Goal: Navigation & Orientation: Go to known website

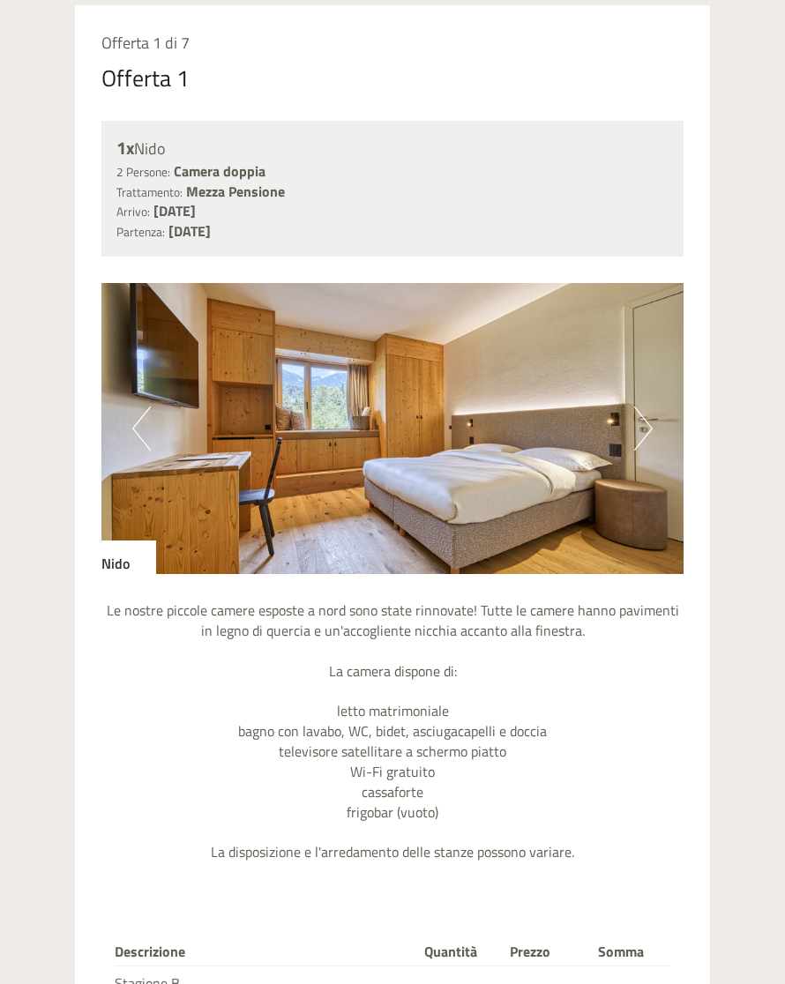
scroll to position [1578, 0]
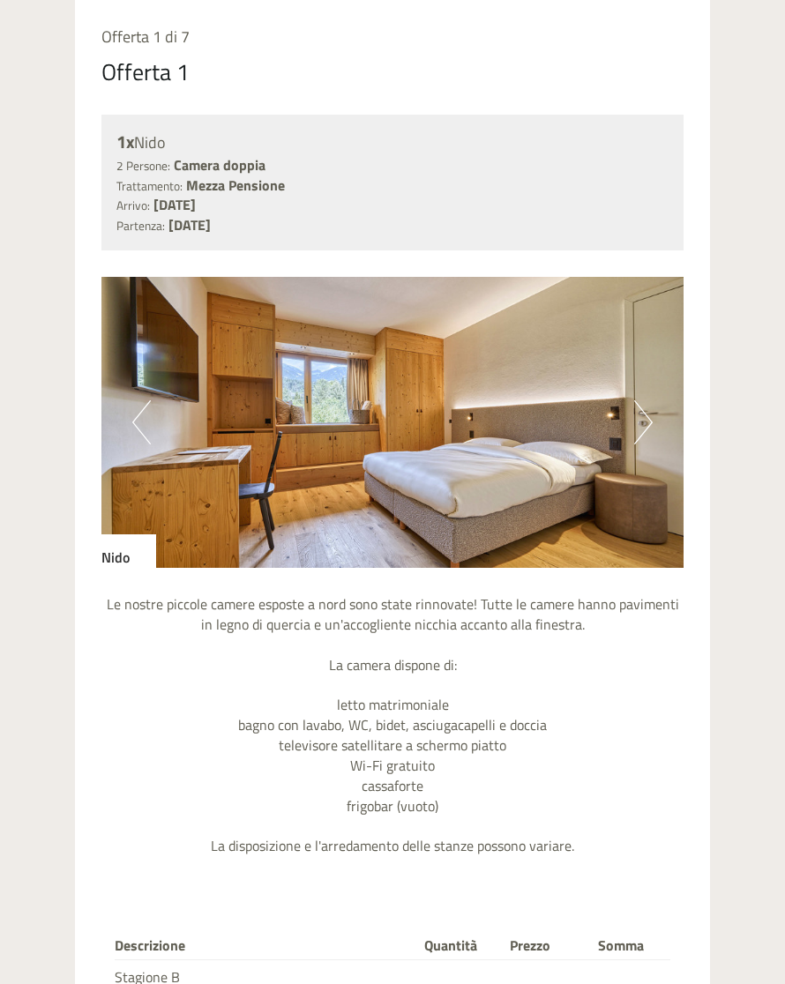
click at [640, 411] on button "Next" at bounding box center [643, 422] width 19 height 44
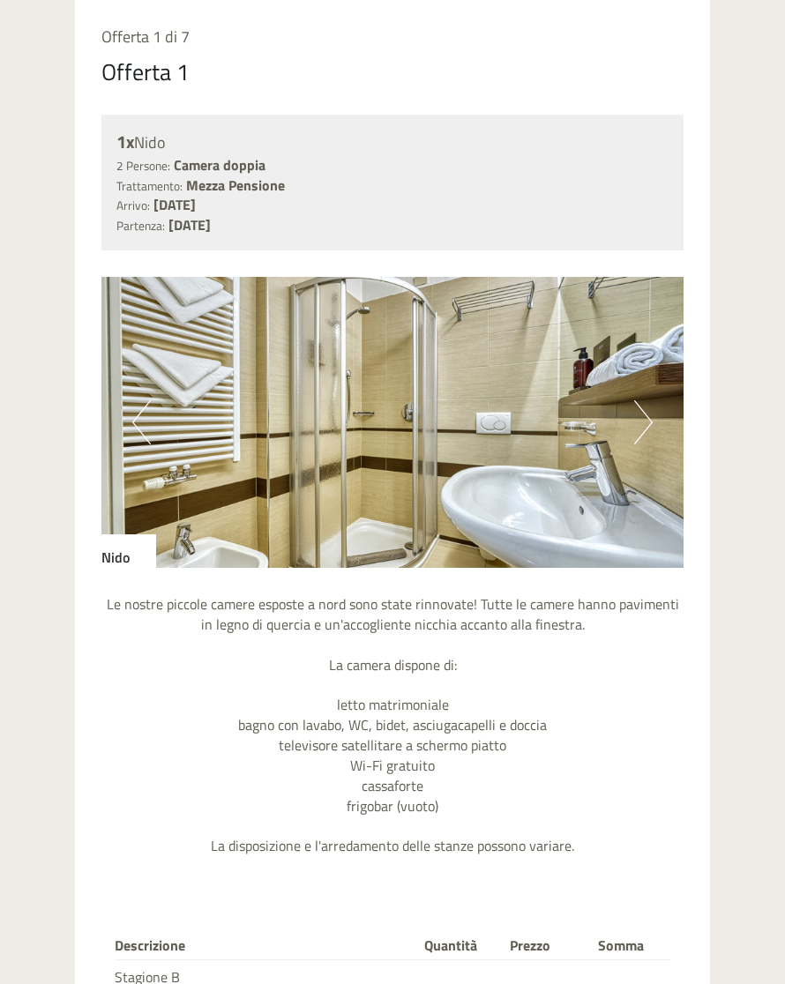
click at [647, 403] on button "Next" at bounding box center [643, 422] width 19 height 44
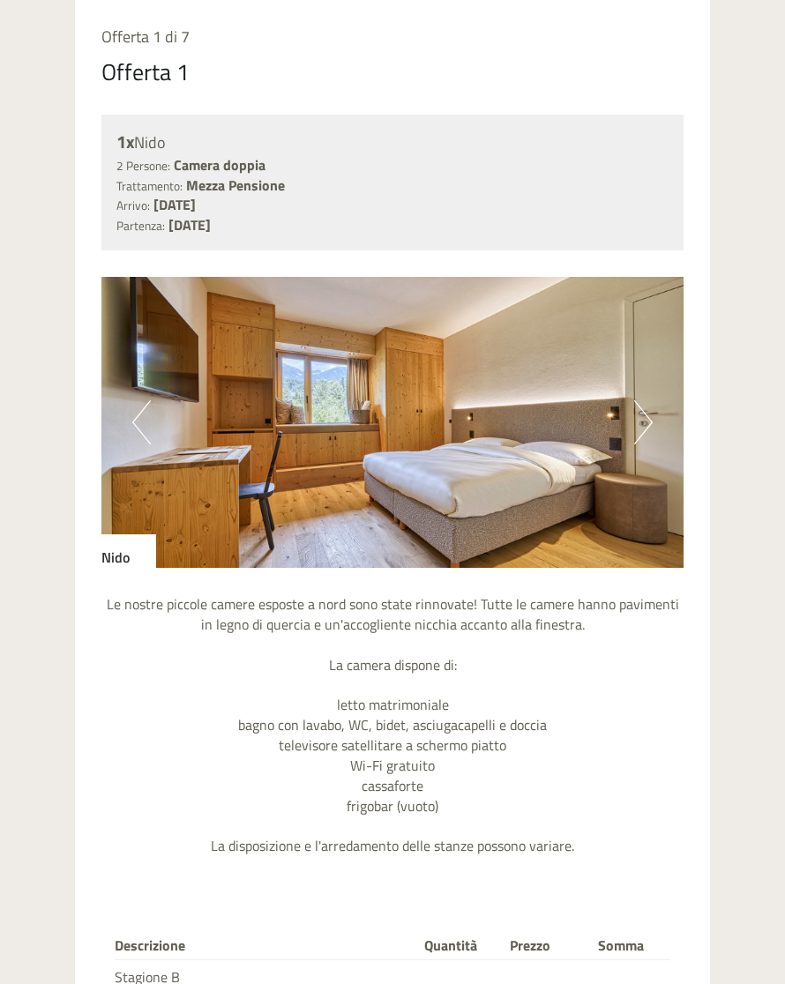
click at [641, 406] on button "Next" at bounding box center [643, 422] width 19 height 44
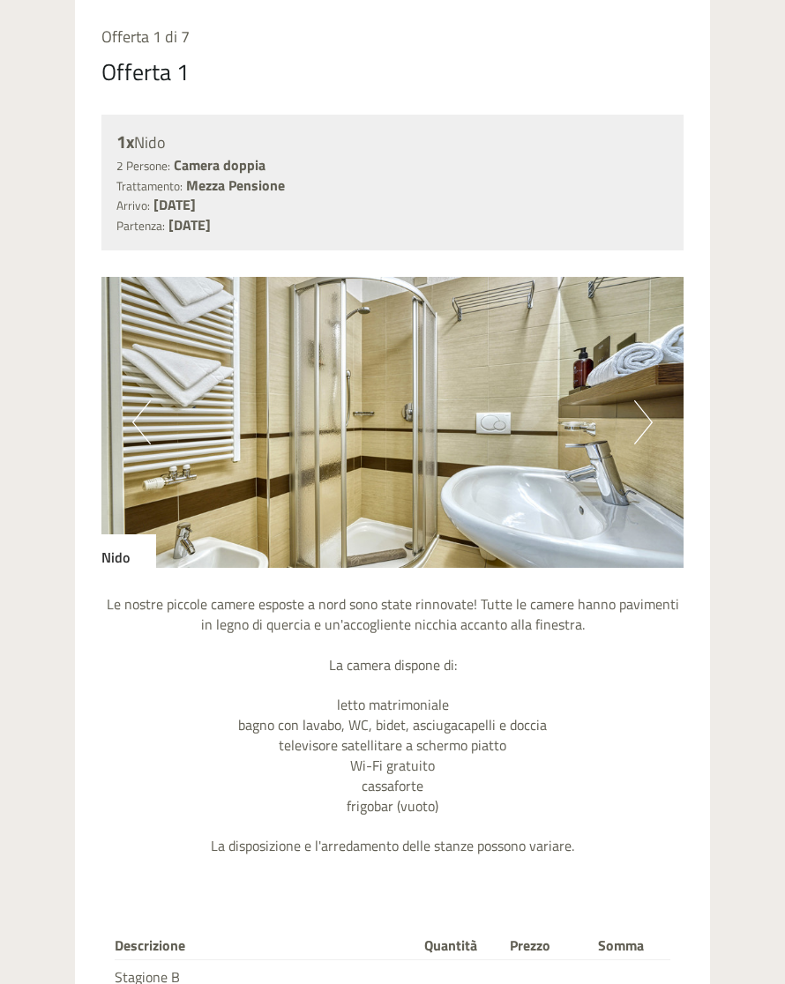
click at [643, 410] on button "Next" at bounding box center [643, 422] width 19 height 44
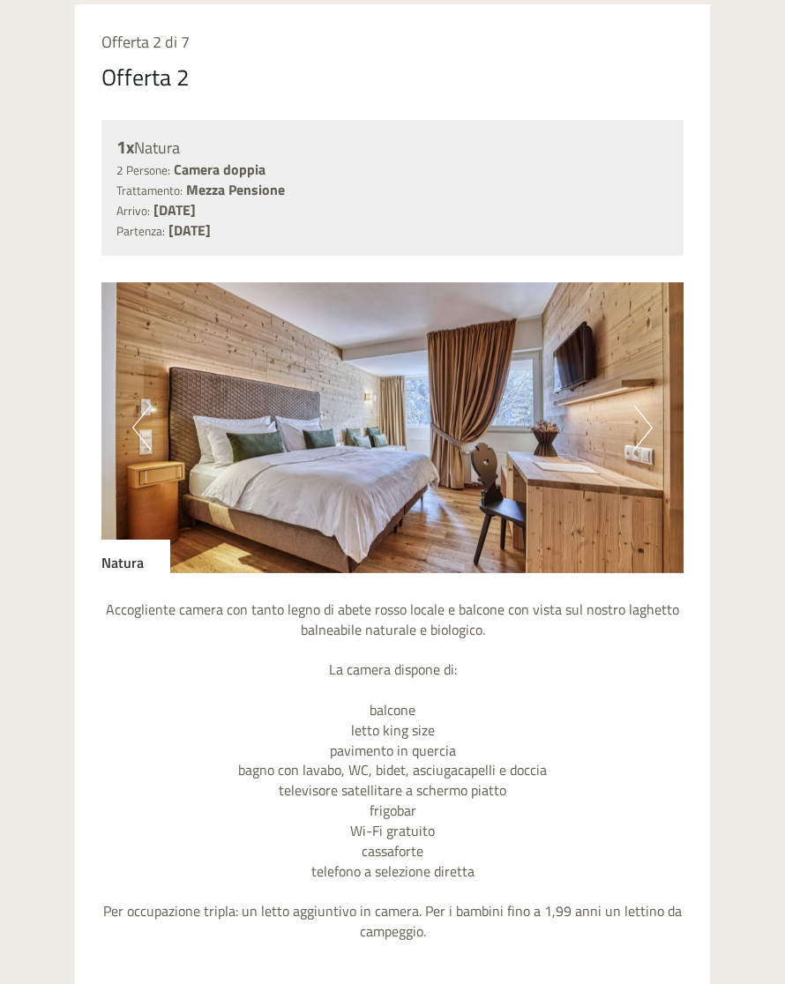
scroll to position [2824, 0]
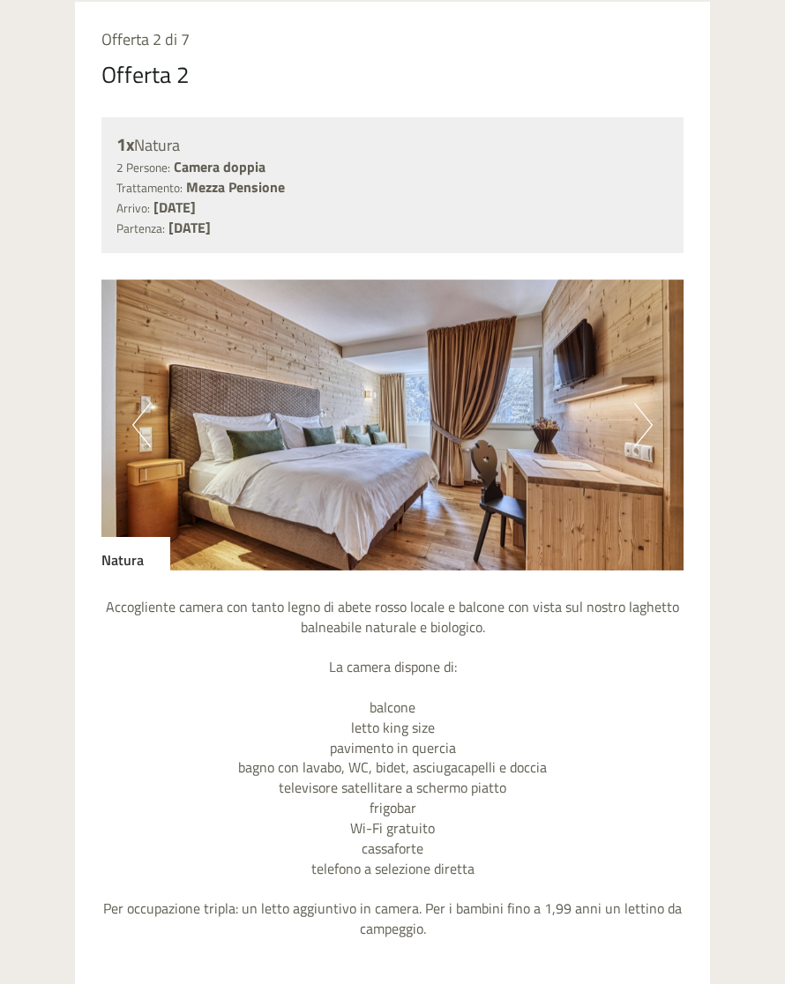
click at [649, 404] on button "Next" at bounding box center [643, 425] width 19 height 44
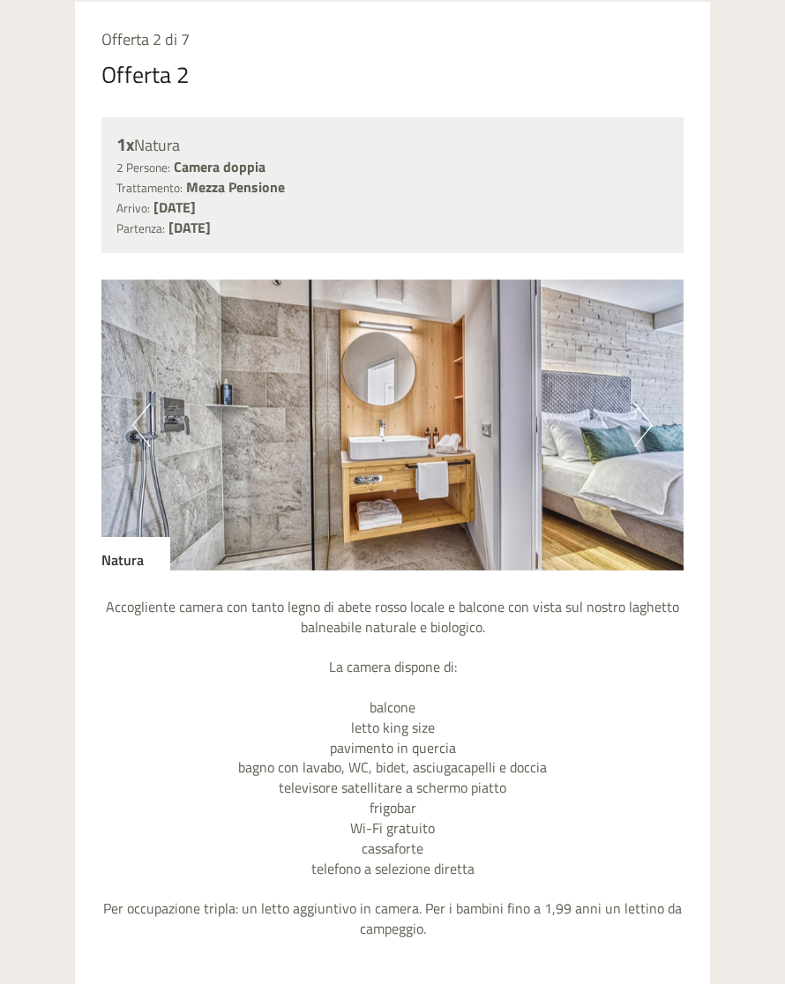
click at [642, 405] on button "Next" at bounding box center [643, 425] width 19 height 44
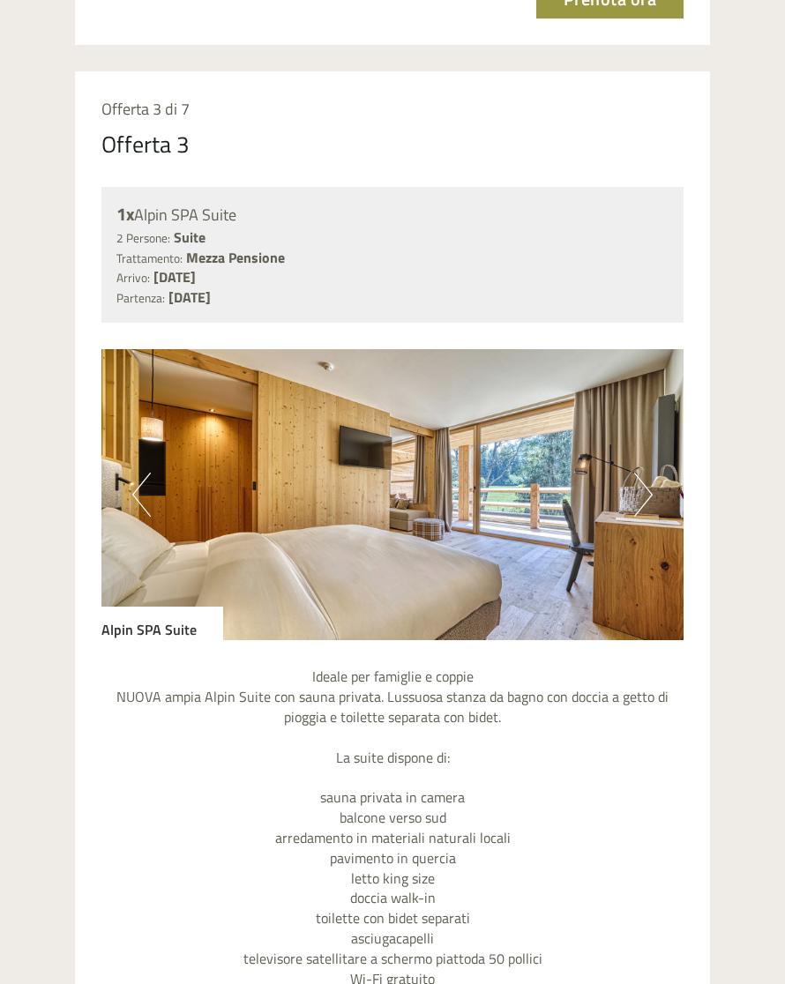
scroll to position [4144, 0]
click at [642, 472] on button "Next" at bounding box center [643, 494] width 19 height 44
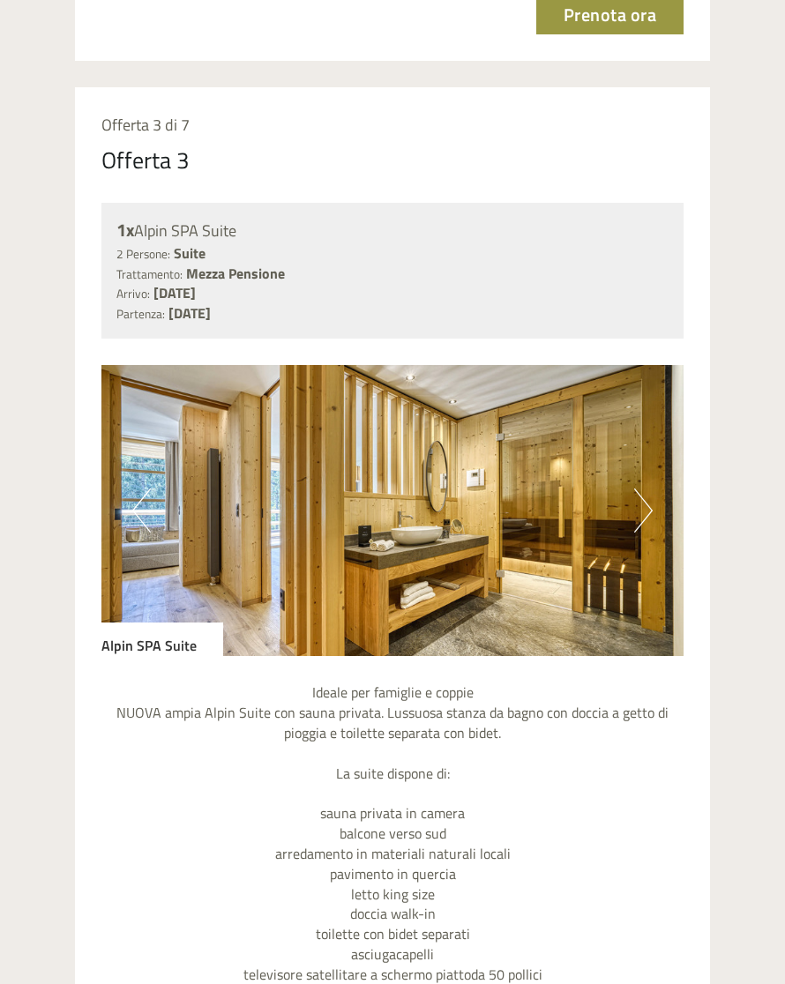
scroll to position [4124, 0]
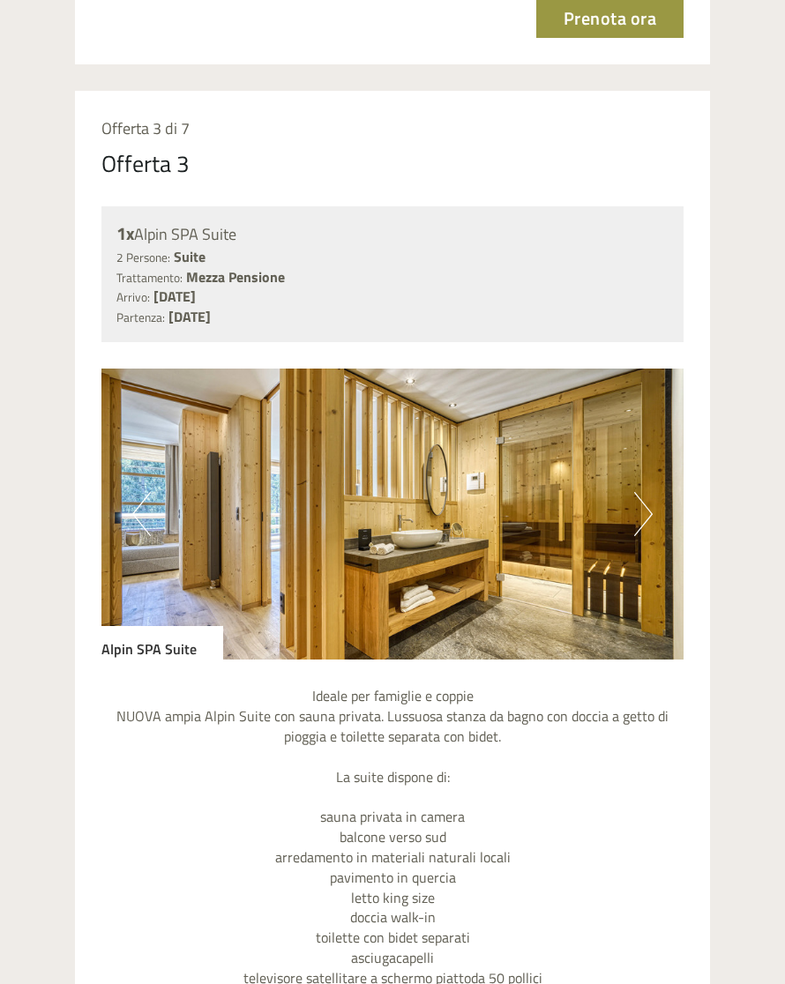
click at [637, 492] on button "Next" at bounding box center [643, 514] width 19 height 44
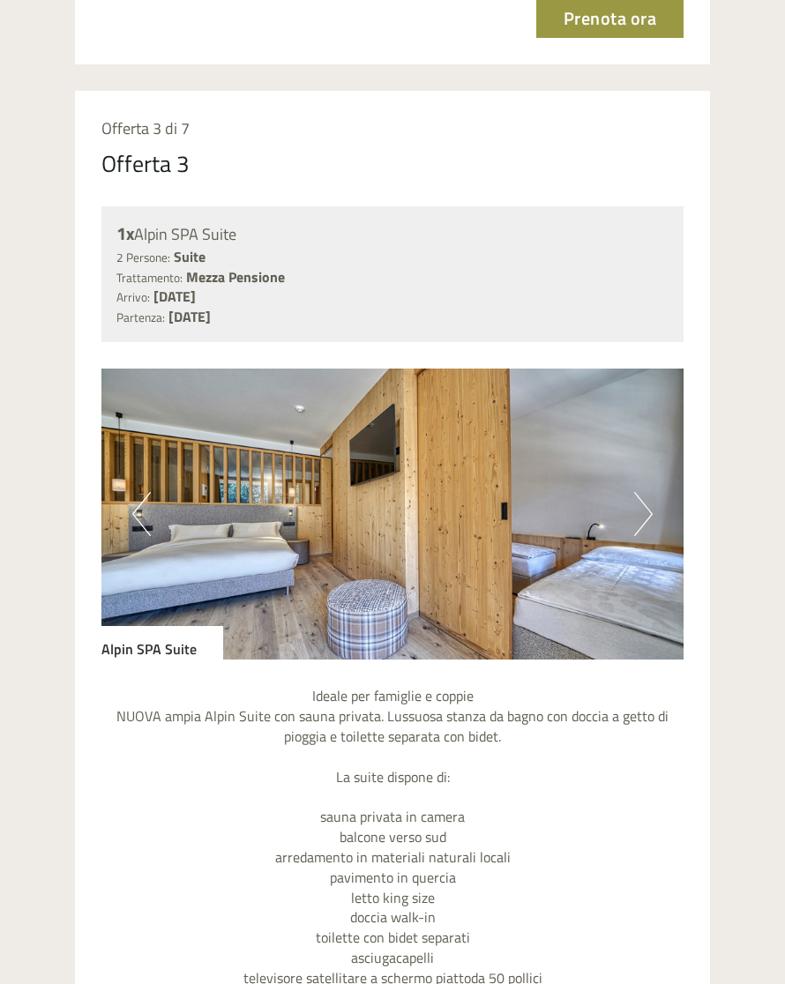
click at [644, 492] on button "Next" at bounding box center [643, 514] width 19 height 44
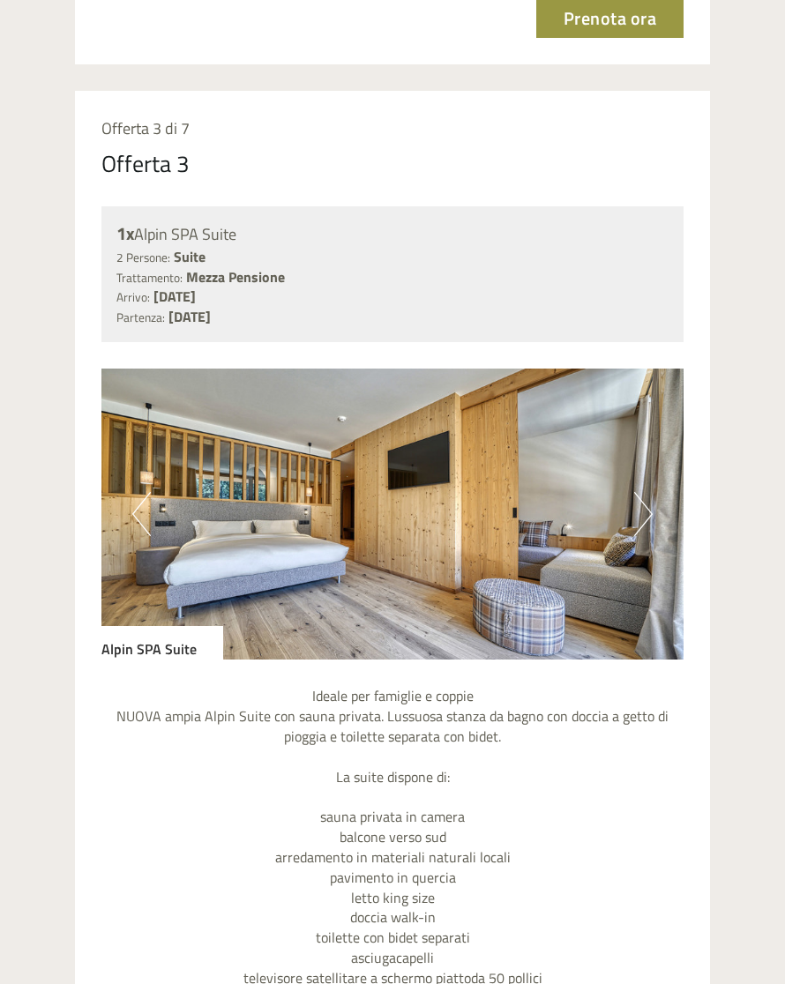
click at [635, 492] on button "Next" at bounding box center [643, 514] width 19 height 44
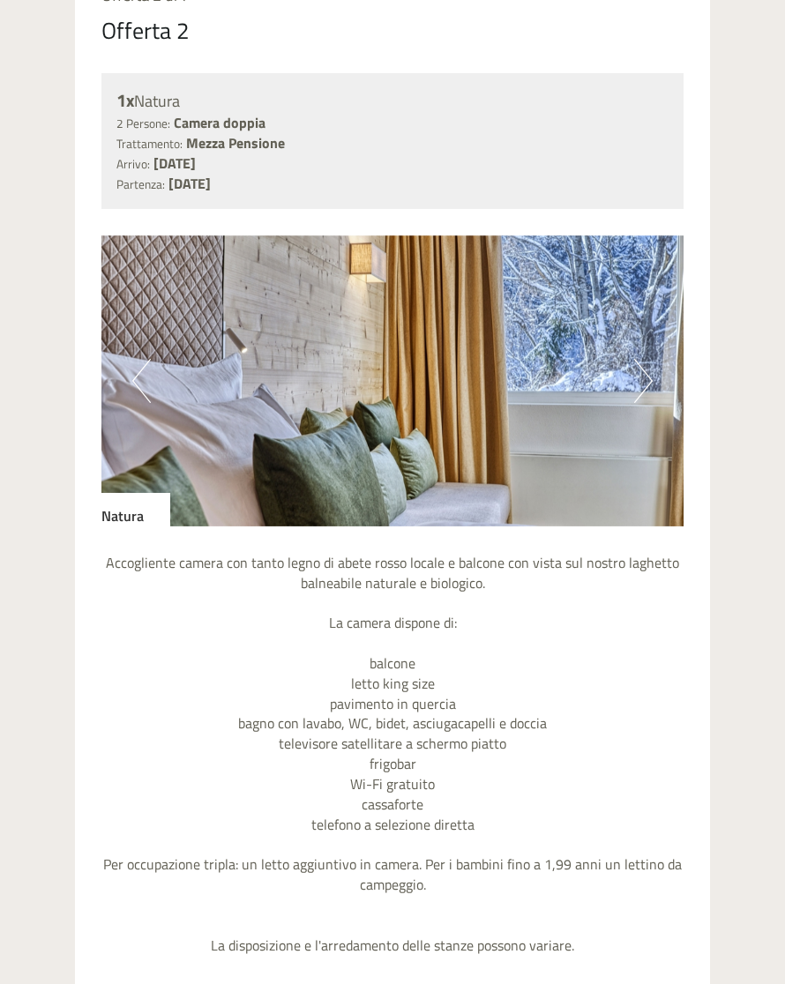
scroll to position [2868, 0]
click at [650, 359] on button "Next" at bounding box center [643, 381] width 19 height 44
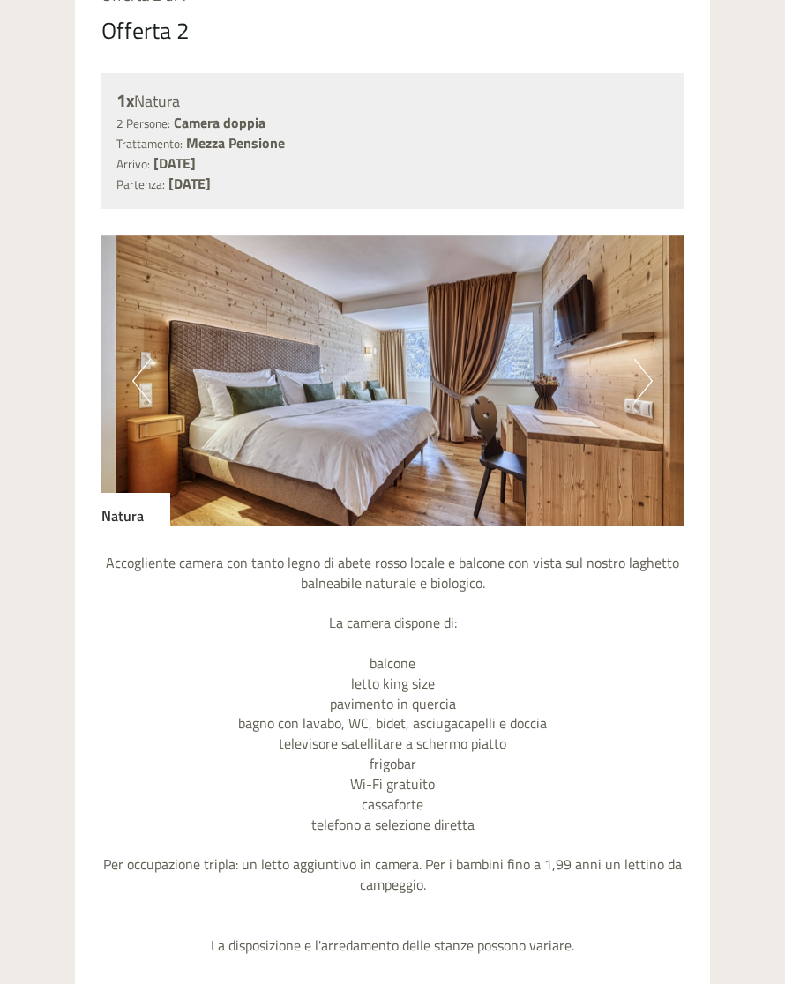
click at [647, 359] on button "Next" at bounding box center [643, 381] width 19 height 44
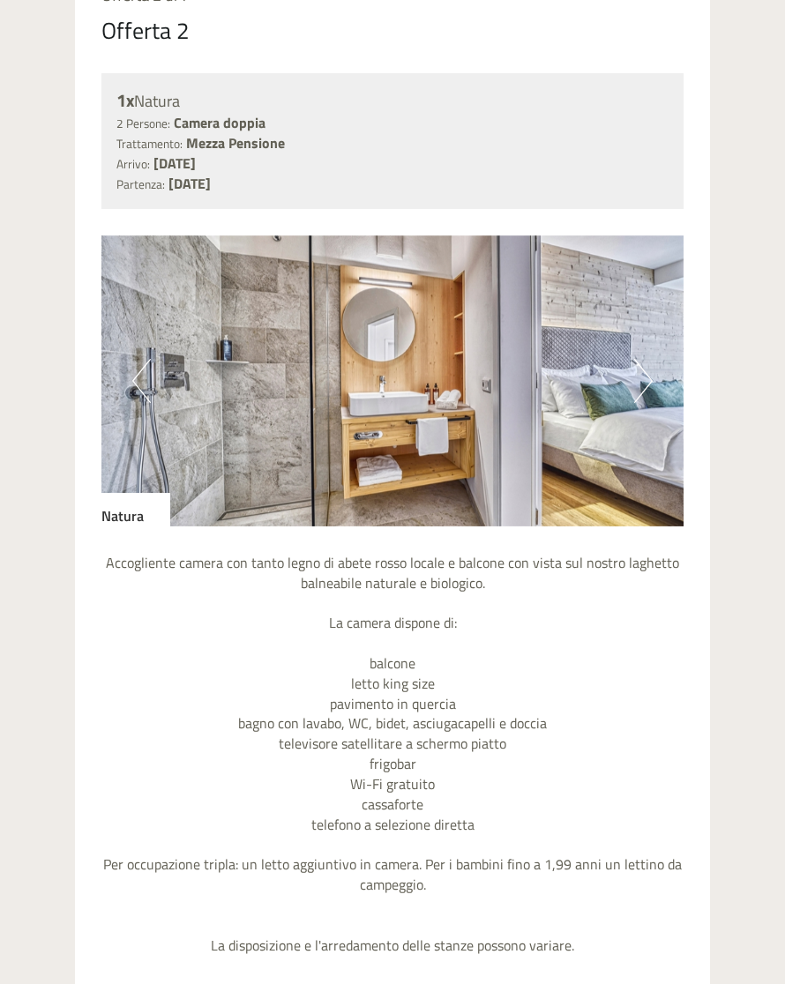
click at [649, 359] on button "Next" at bounding box center [643, 381] width 19 height 44
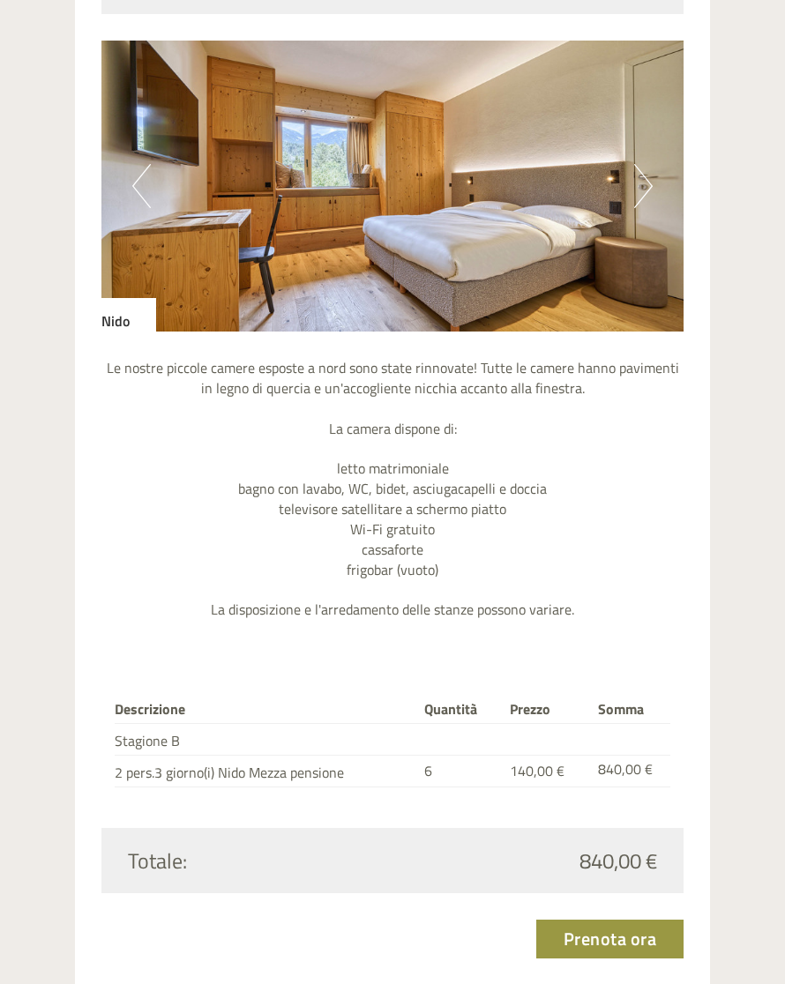
scroll to position [1815, 0]
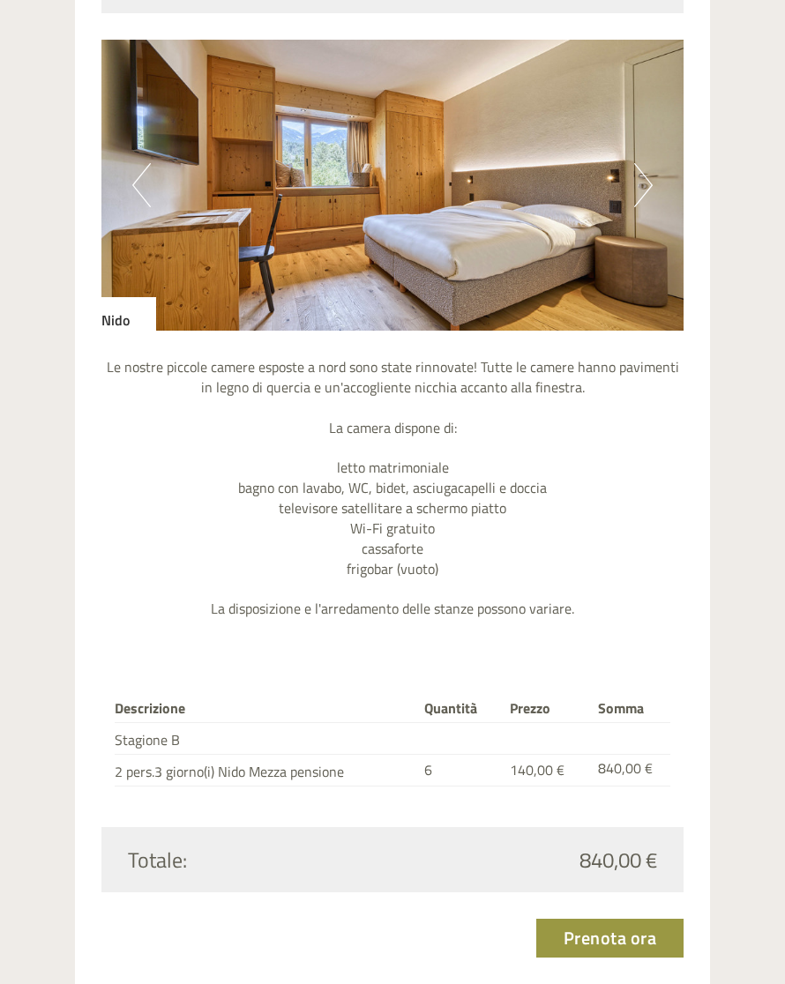
click at [641, 180] on button "Next" at bounding box center [643, 185] width 19 height 44
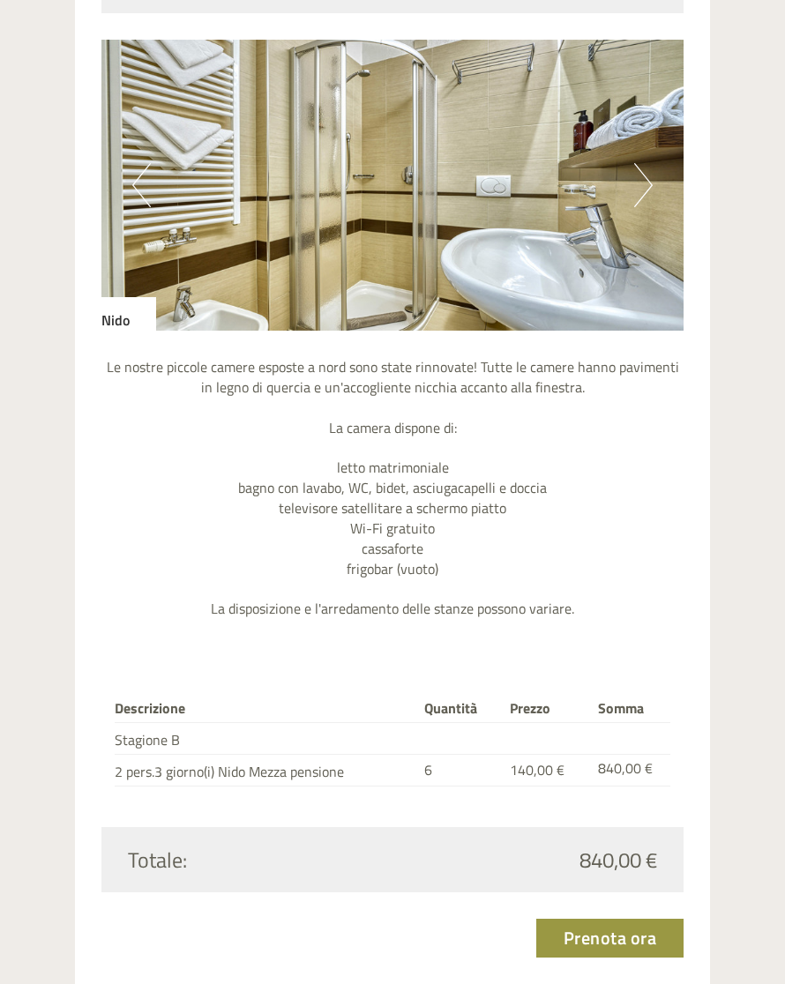
click at [648, 178] on button "Next" at bounding box center [643, 185] width 19 height 44
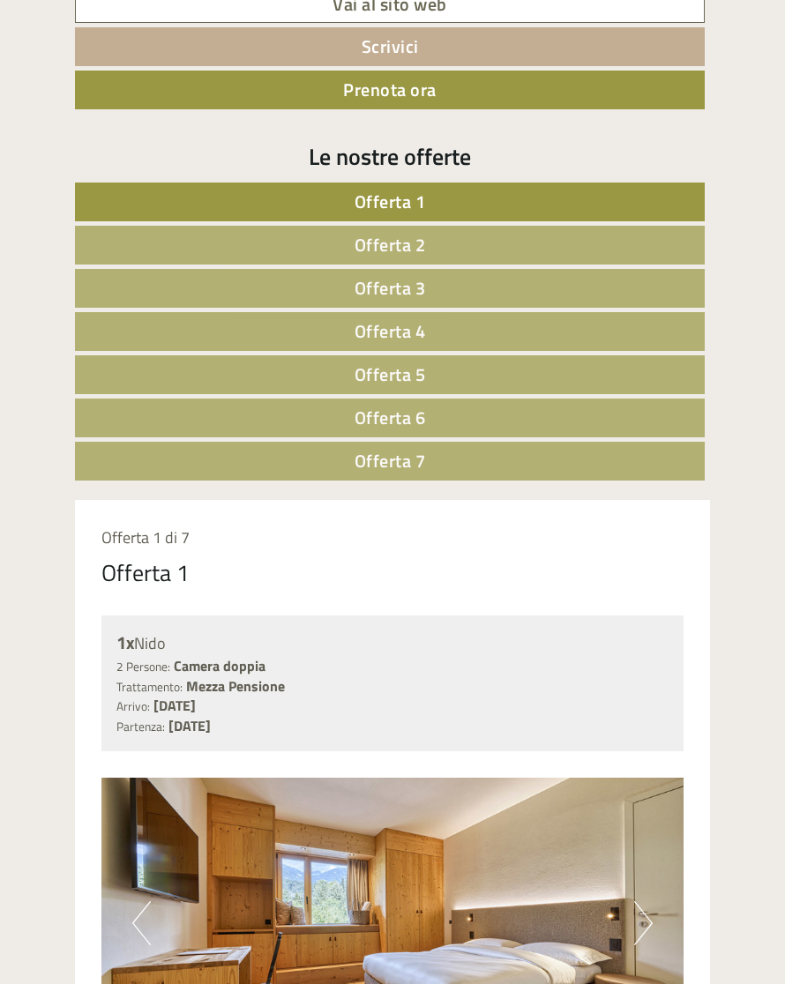
click at [423, 447] on span "Offerta 7" at bounding box center [389, 460] width 71 height 27
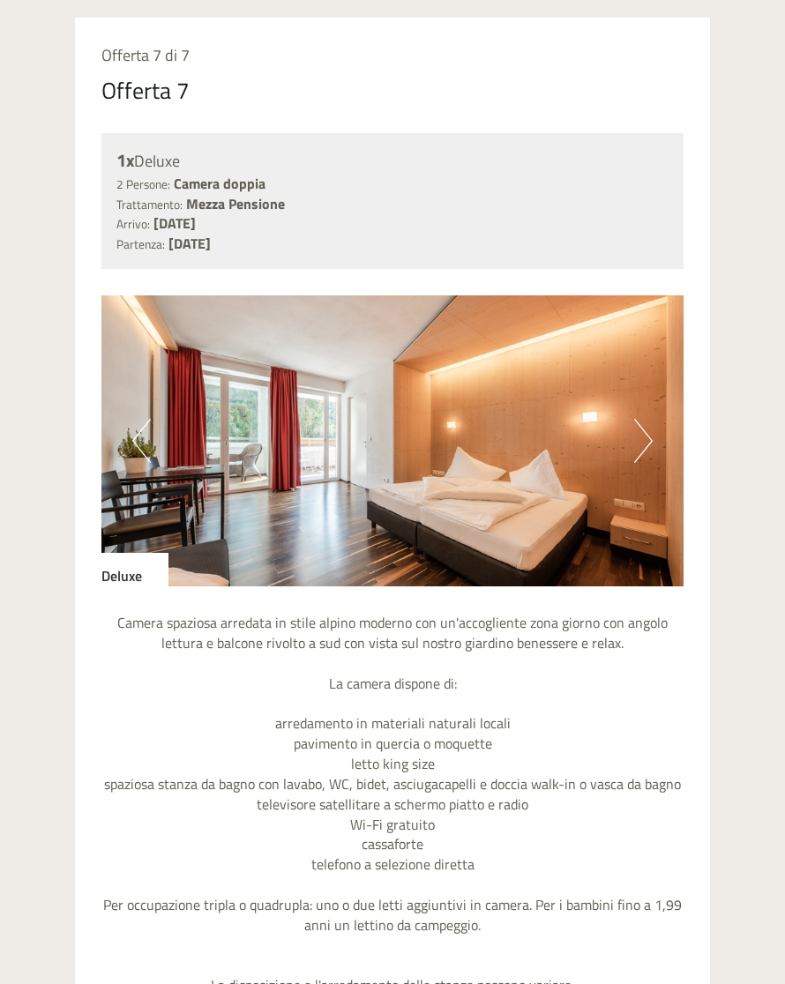
scroll to position [1559, 0]
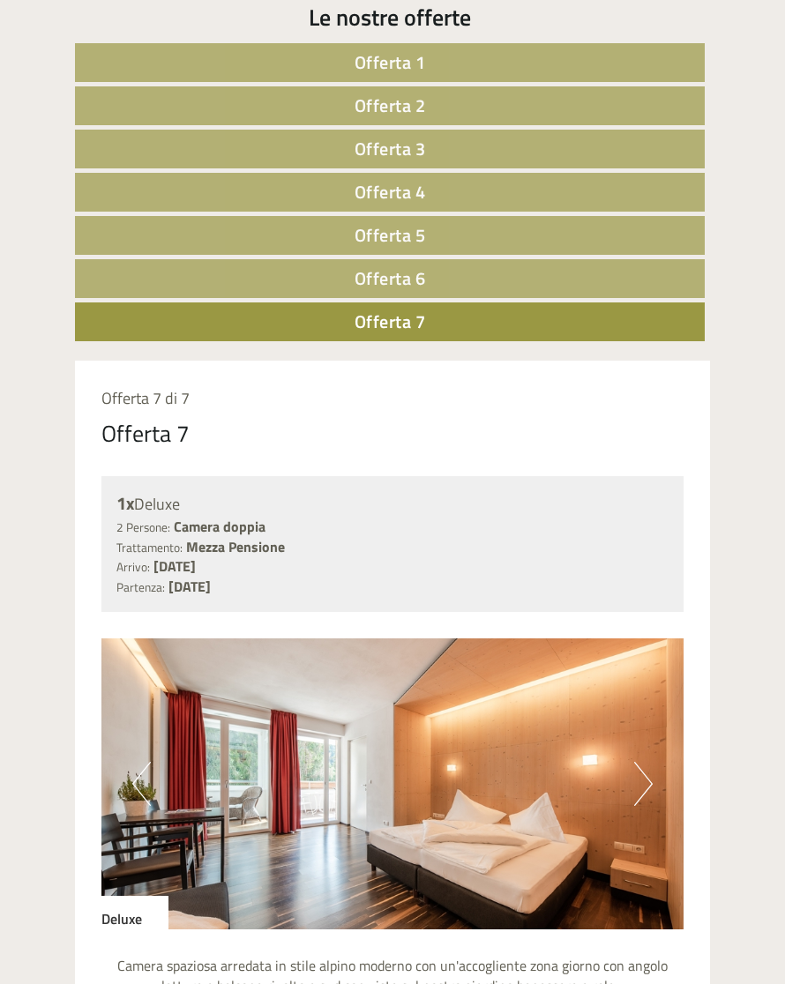
click at [440, 298] on link "Offerta 6" at bounding box center [390, 278] width 630 height 39
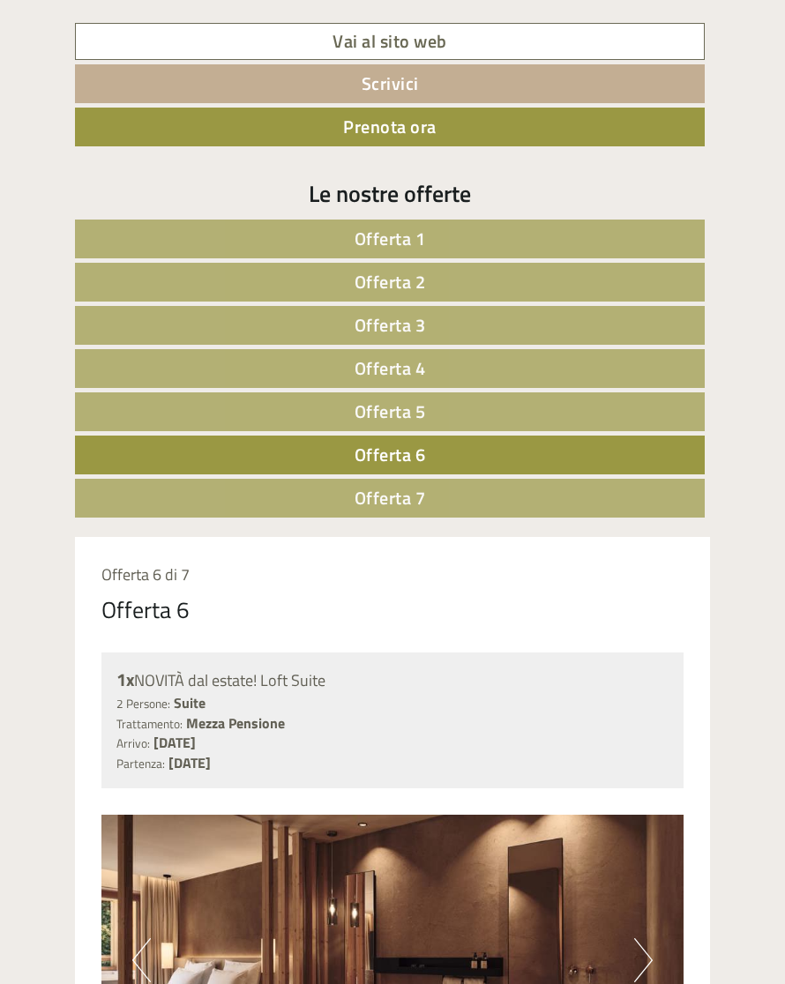
scroll to position [1039, 0]
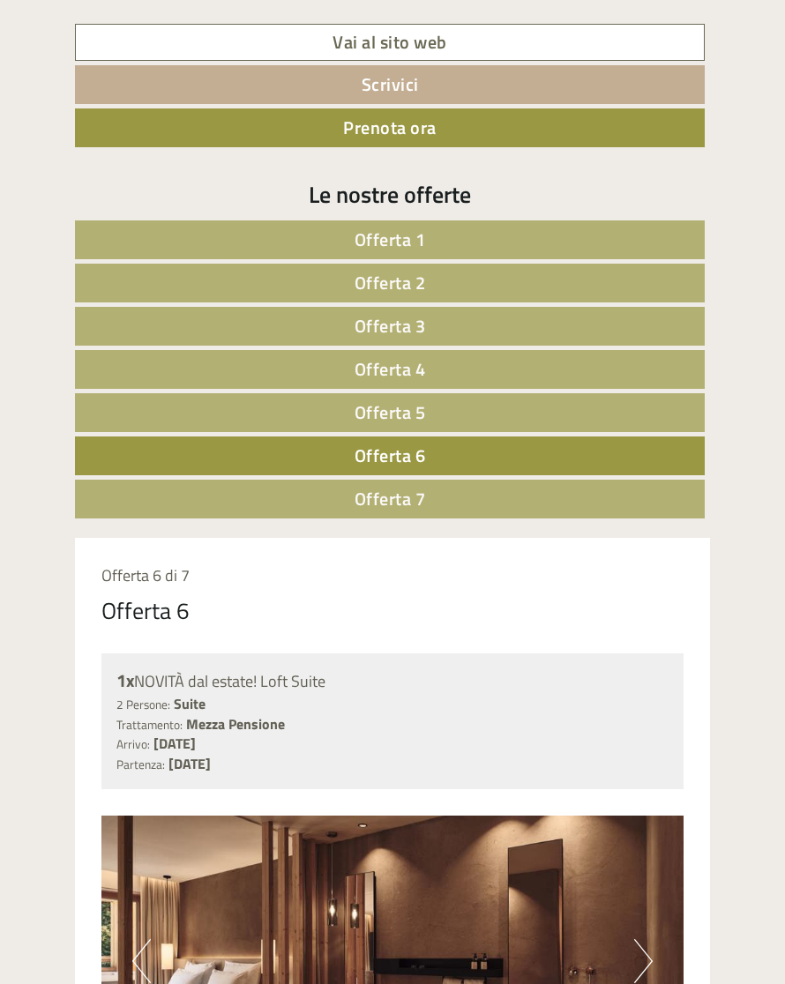
click at [465, 405] on link "Offerta 5" at bounding box center [390, 412] width 630 height 39
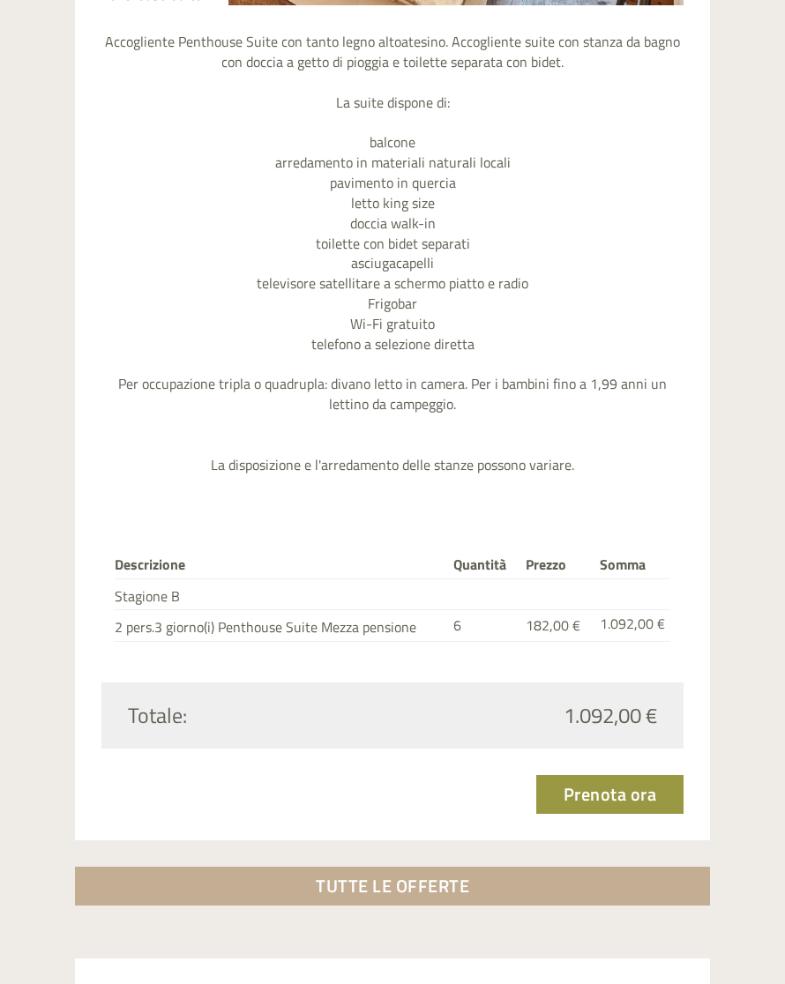
scroll to position [2145, 0]
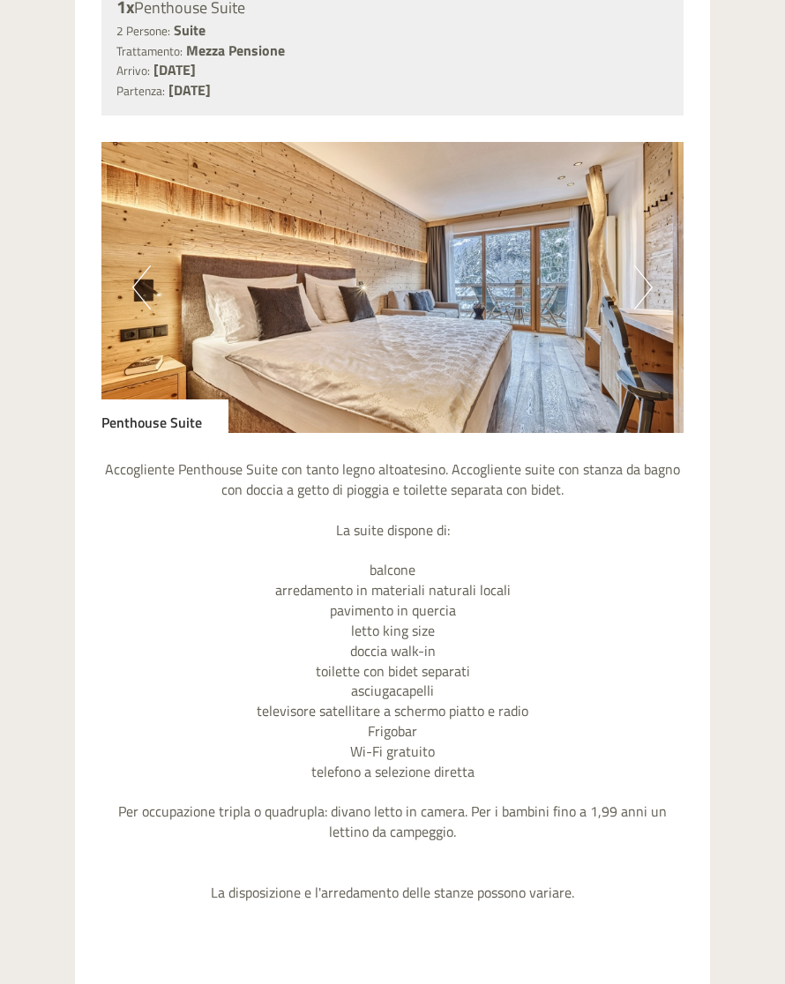
click at [636, 275] on button "Next" at bounding box center [643, 287] width 19 height 44
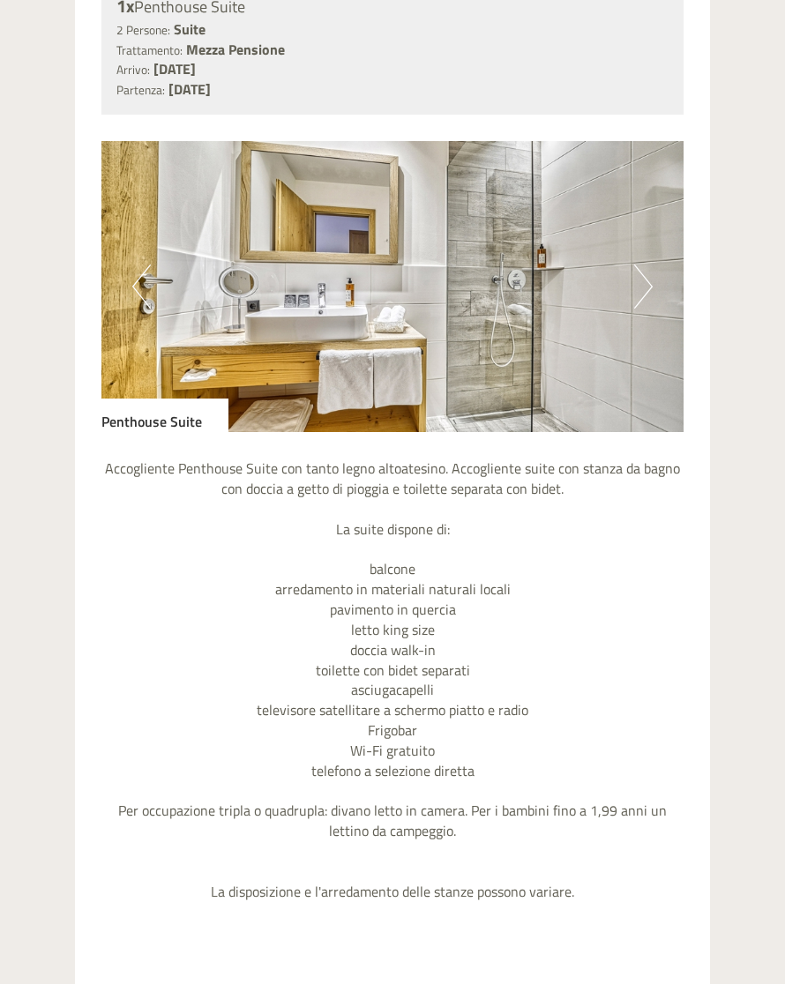
click at [626, 259] on img at bounding box center [392, 286] width 582 height 291
click at [641, 279] on button "Next" at bounding box center [643, 287] width 19 height 44
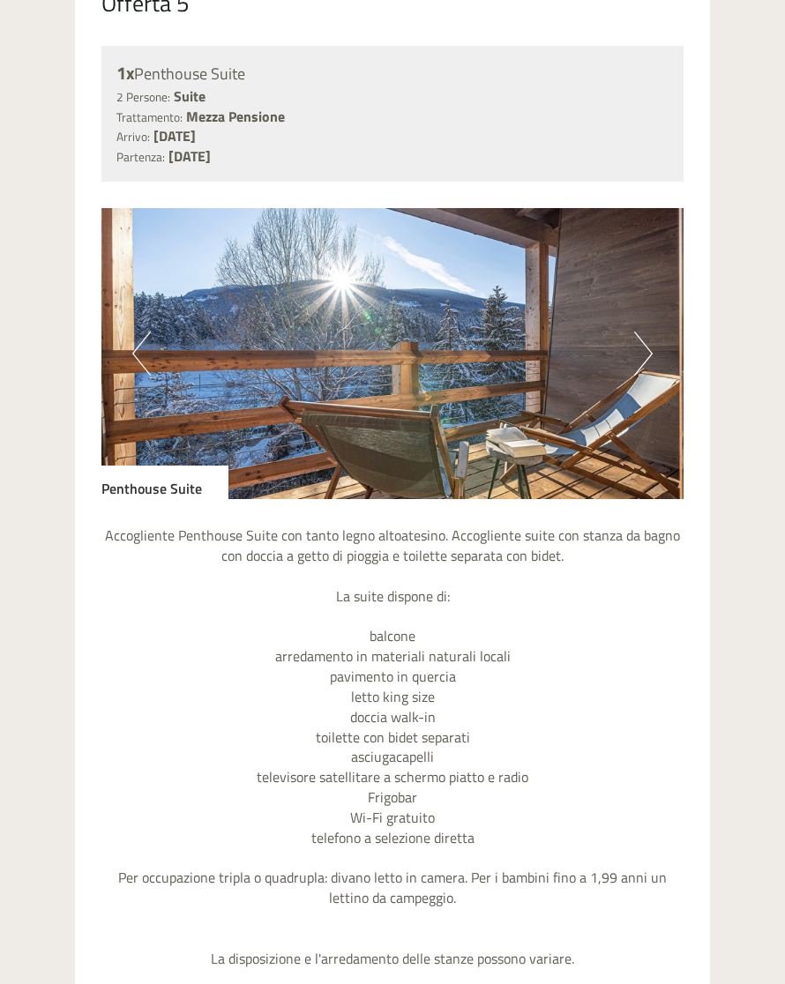
scroll to position [1647, 0]
click at [622, 343] on img at bounding box center [392, 353] width 582 height 291
click at [629, 338] on img at bounding box center [392, 353] width 582 height 291
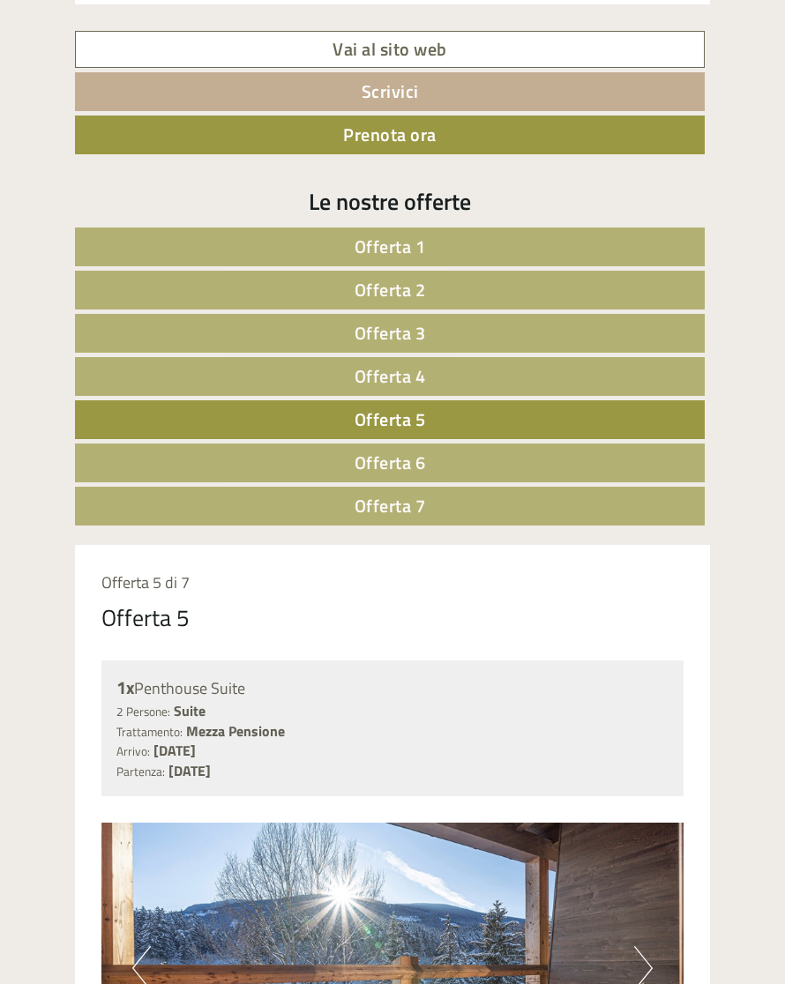
click at [432, 357] on link "Offerta 4" at bounding box center [390, 376] width 630 height 39
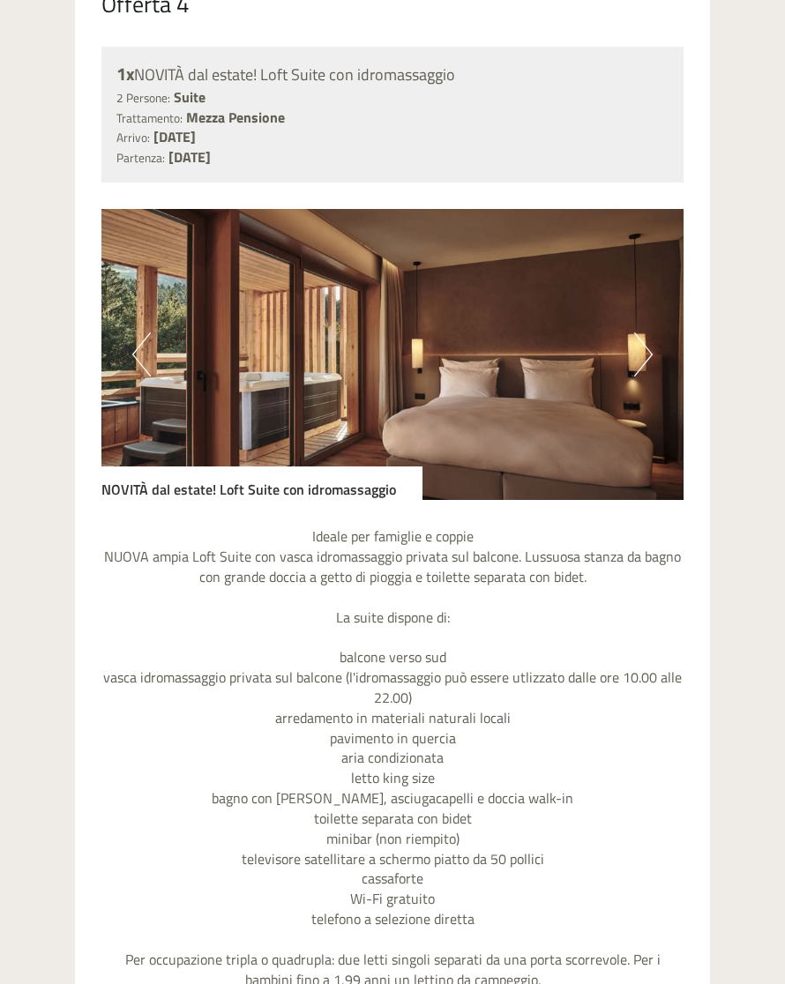
scroll to position [1646, 0]
click at [655, 342] on img at bounding box center [392, 354] width 582 height 291
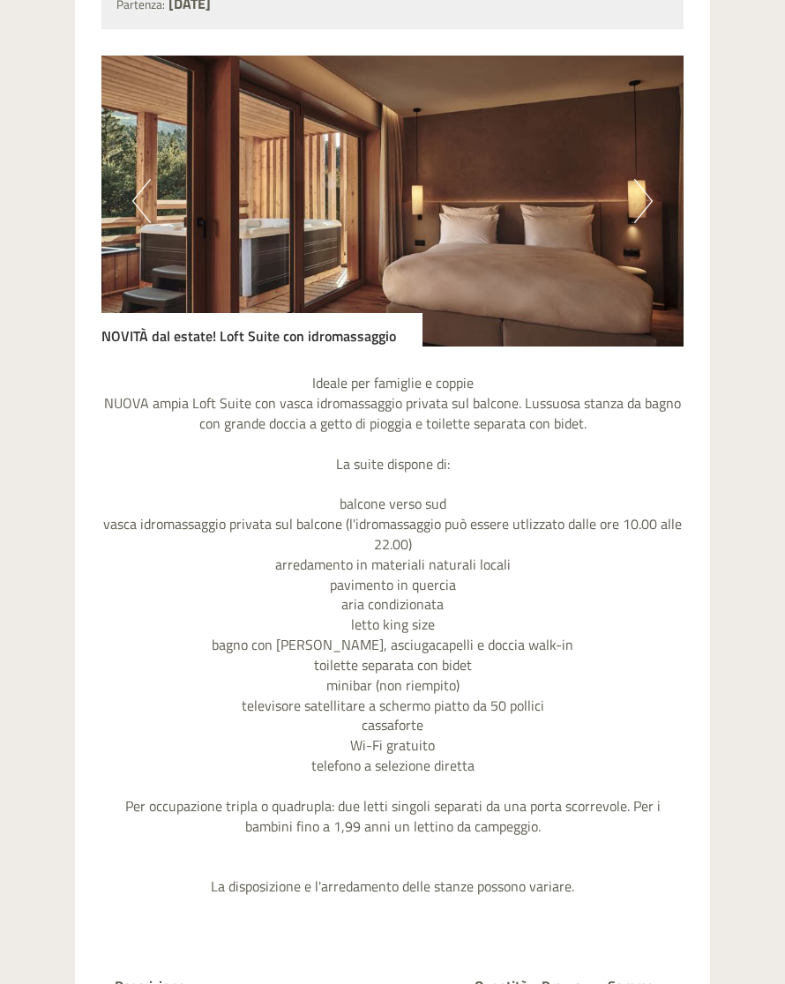
scroll to position [1800, 0]
click at [648, 193] on button "Next" at bounding box center [643, 201] width 19 height 44
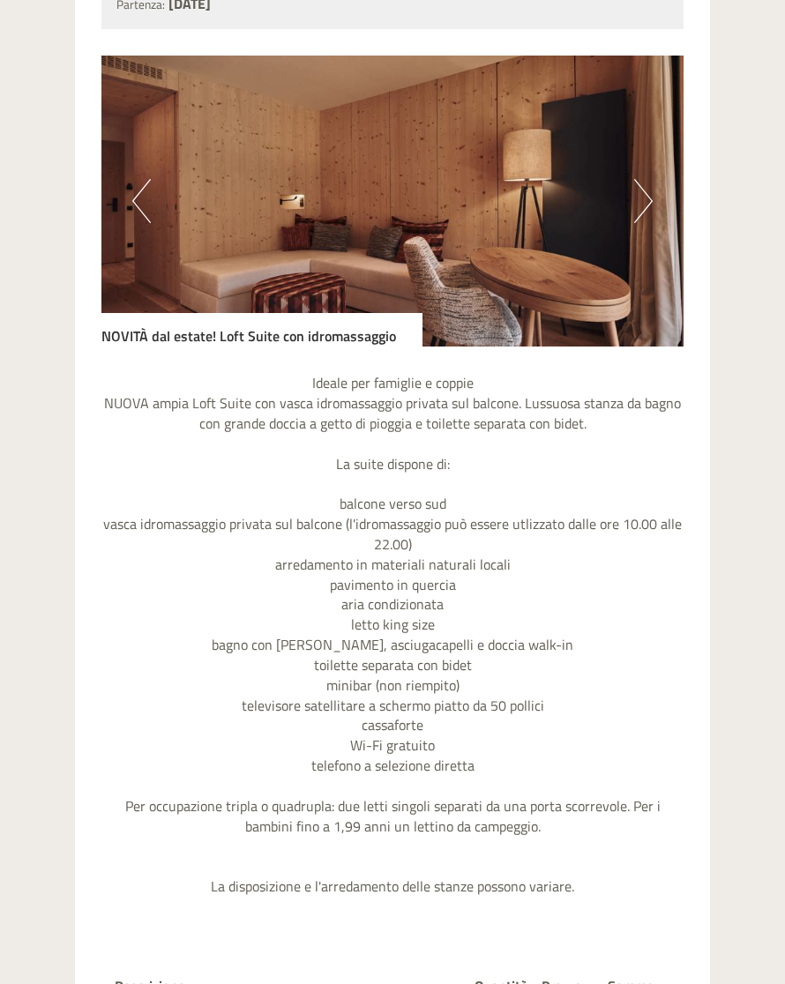
click at [656, 186] on img at bounding box center [392, 201] width 582 height 291
click at [646, 189] on button "Next" at bounding box center [643, 201] width 19 height 44
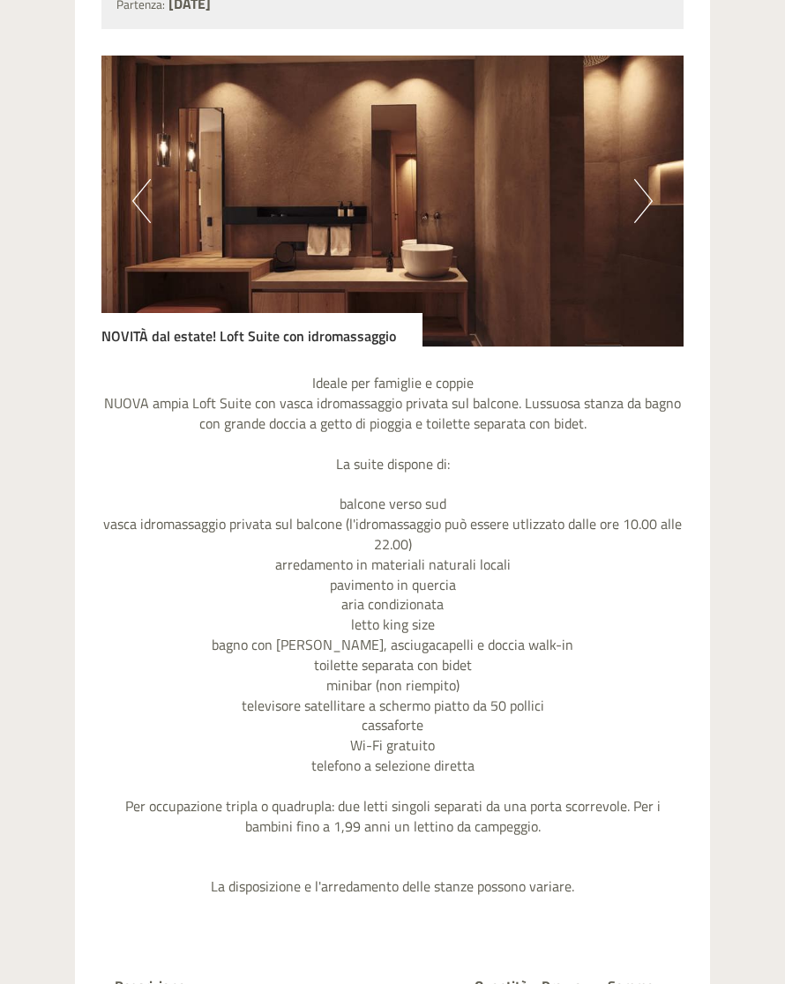
click at [650, 190] on button "Next" at bounding box center [643, 201] width 19 height 44
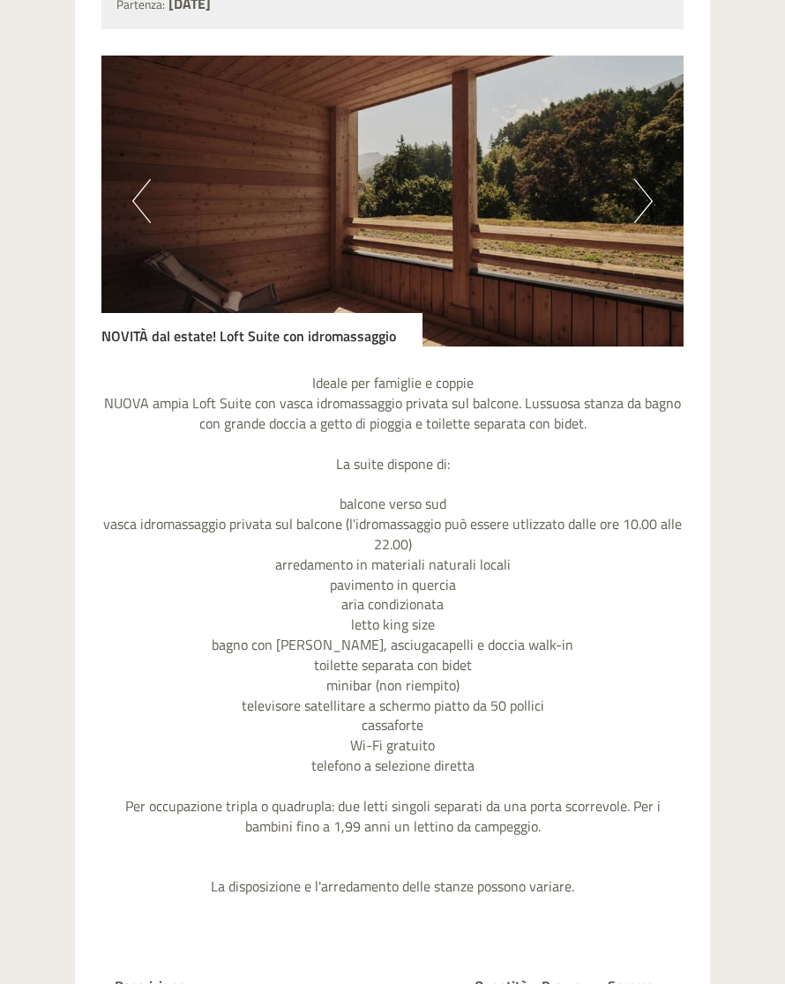
click at [656, 190] on img at bounding box center [392, 201] width 582 height 291
click at [637, 195] on button "Next" at bounding box center [643, 201] width 19 height 44
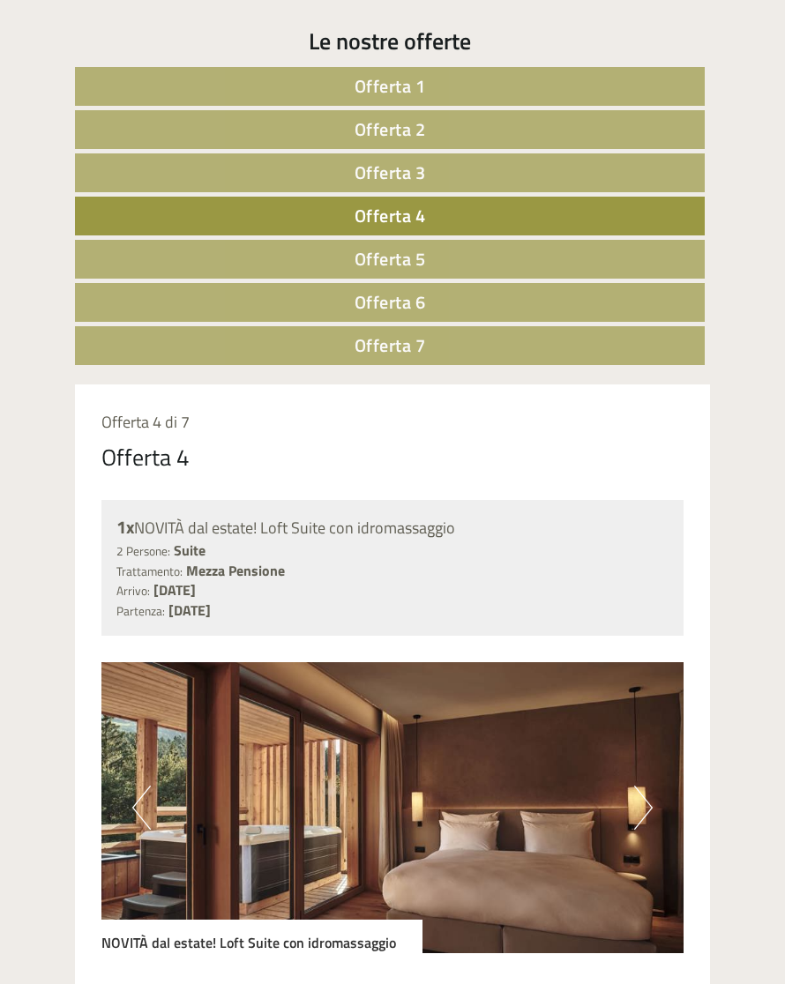
click at [426, 170] on link "Offerta 3" at bounding box center [390, 172] width 630 height 39
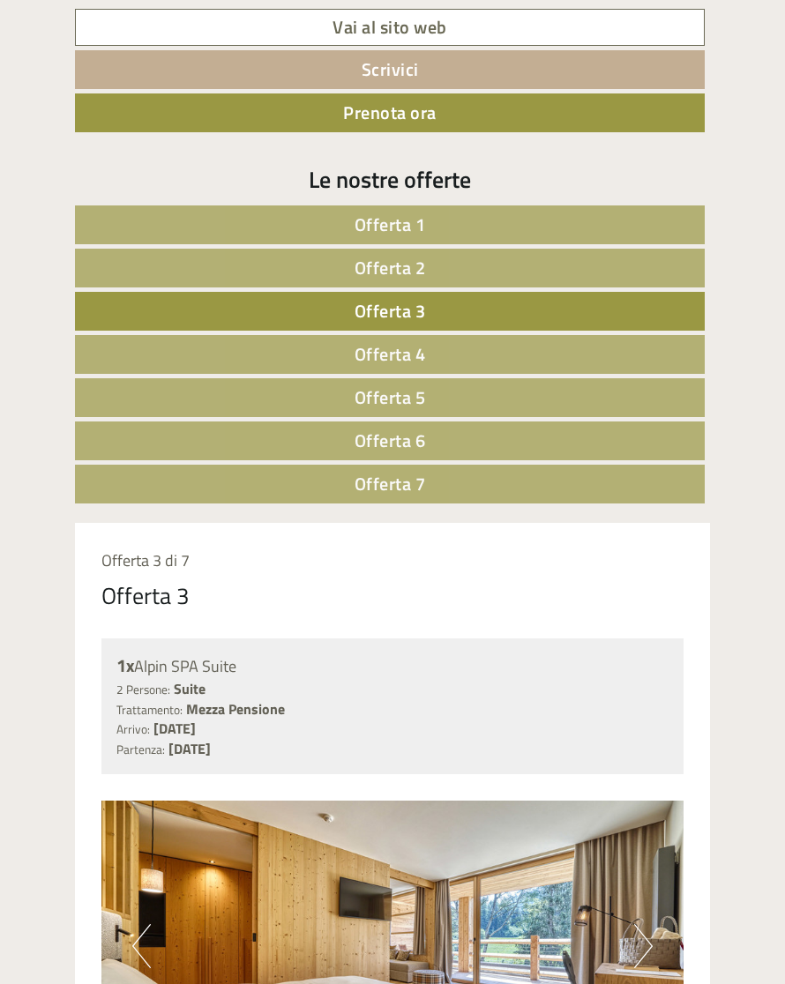
scroll to position [1052, 0]
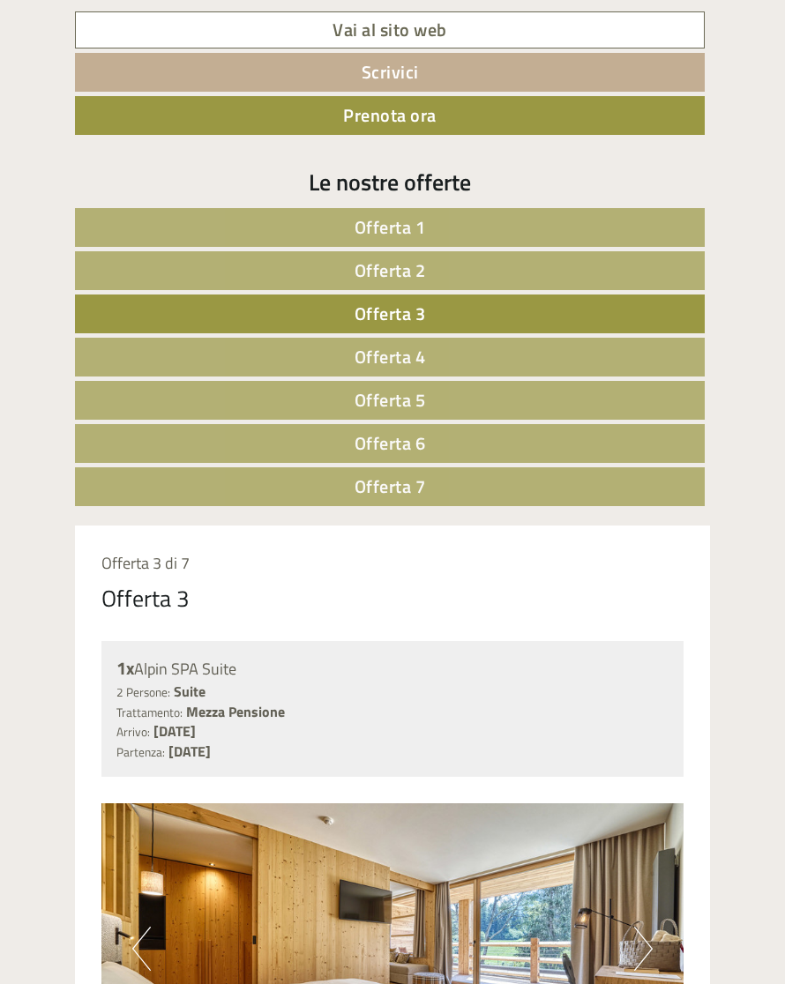
click at [425, 258] on span "Offerta 2" at bounding box center [389, 270] width 71 height 27
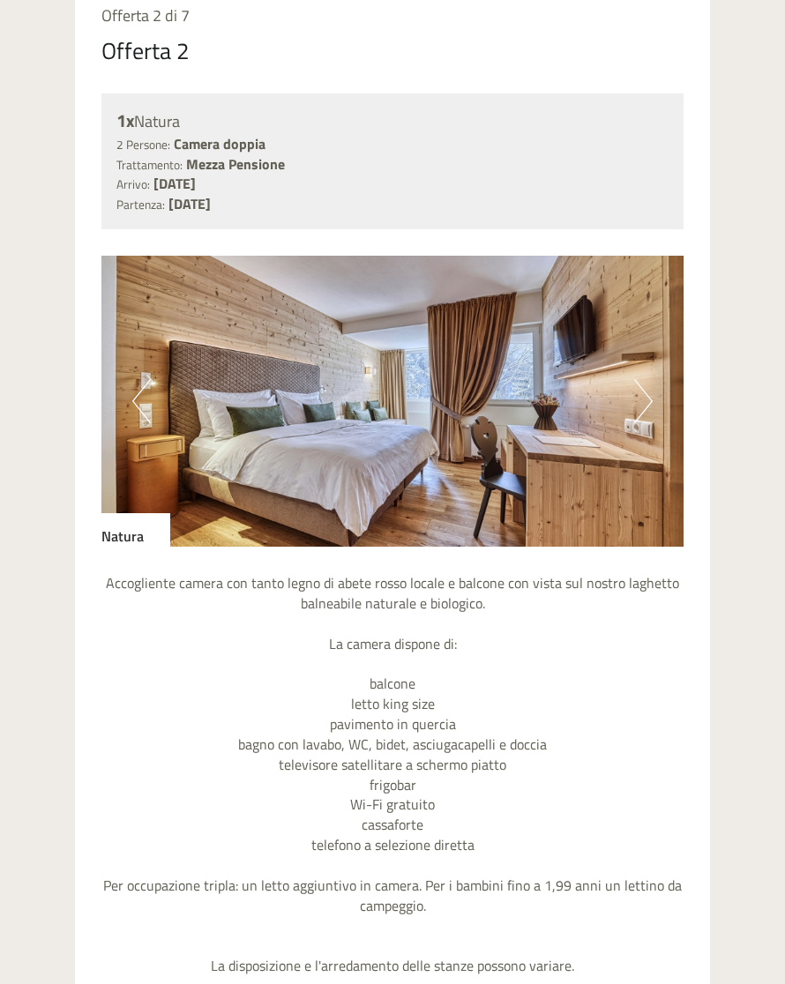
click at [644, 384] on button "Next" at bounding box center [643, 401] width 19 height 44
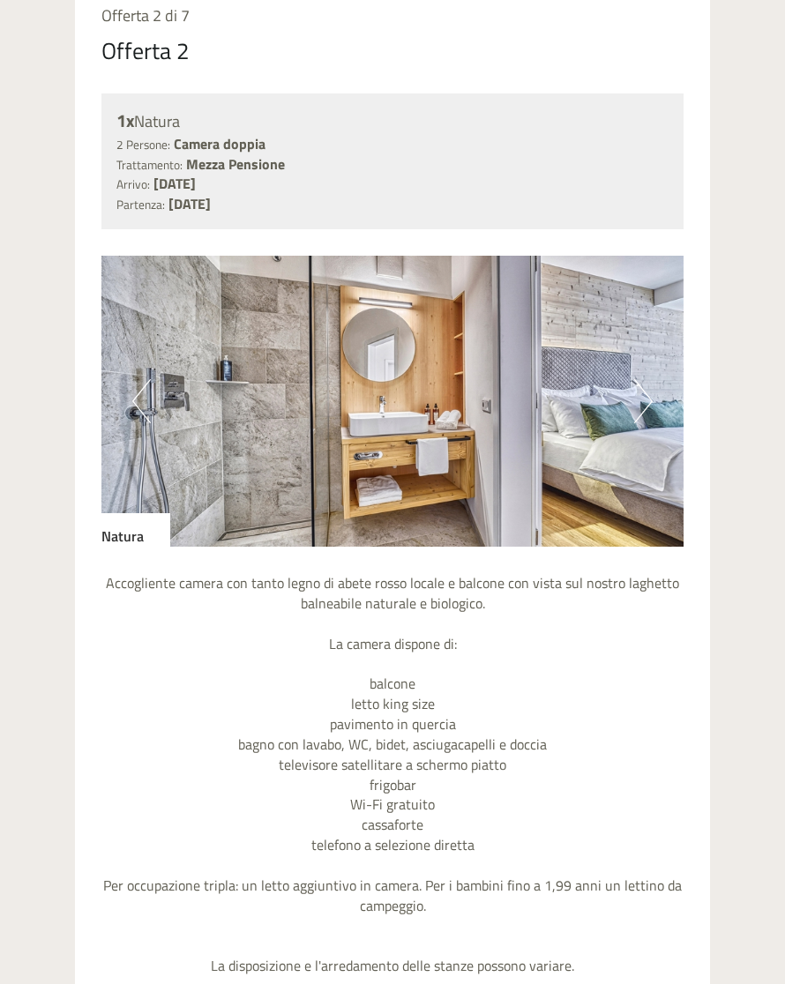
click at [655, 387] on img at bounding box center [392, 401] width 582 height 291
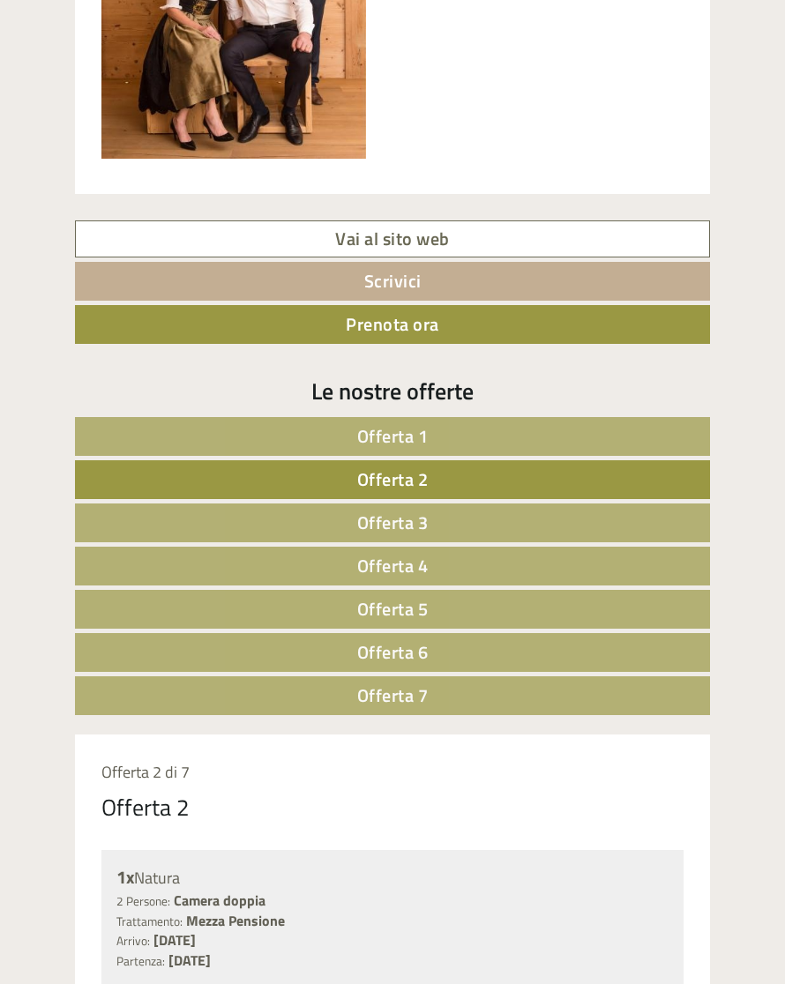
scroll to position [1255, 0]
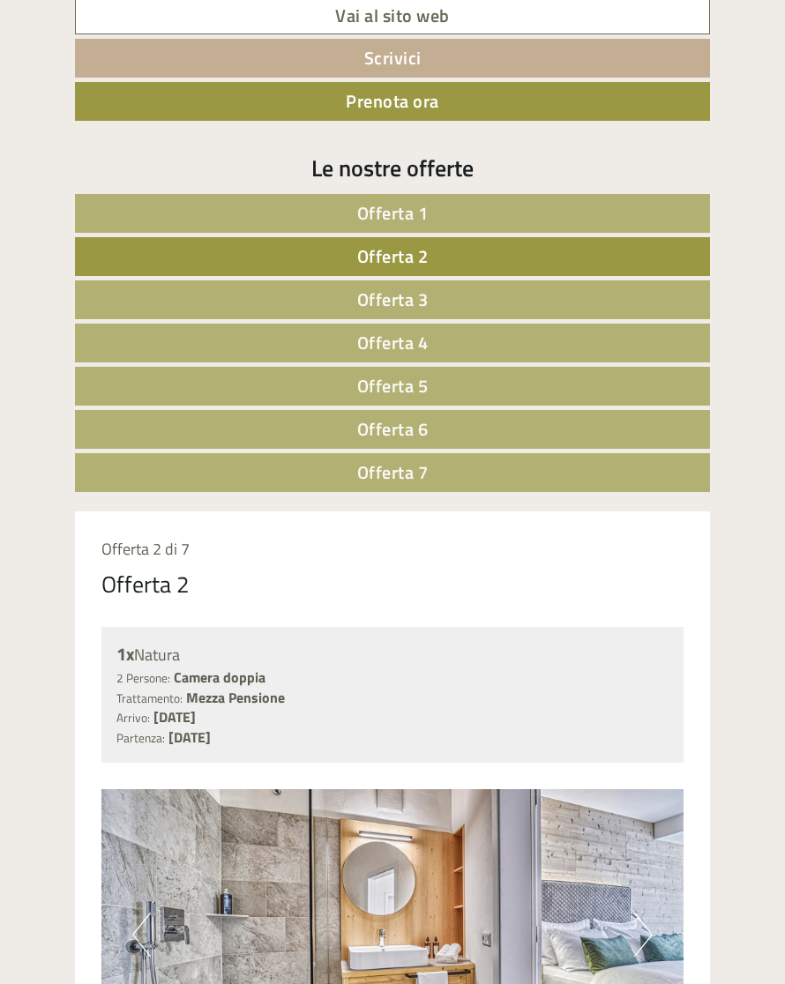
click at [430, 492] on link "Offerta 7" at bounding box center [392, 472] width 635 height 39
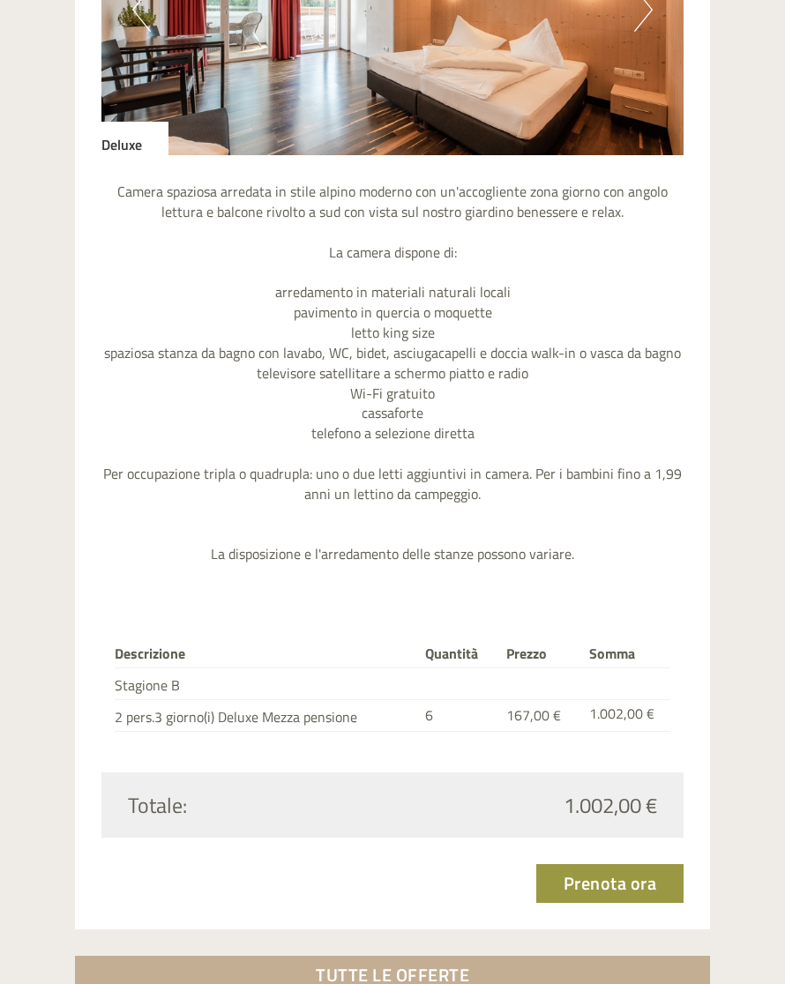
scroll to position [1992, 0]
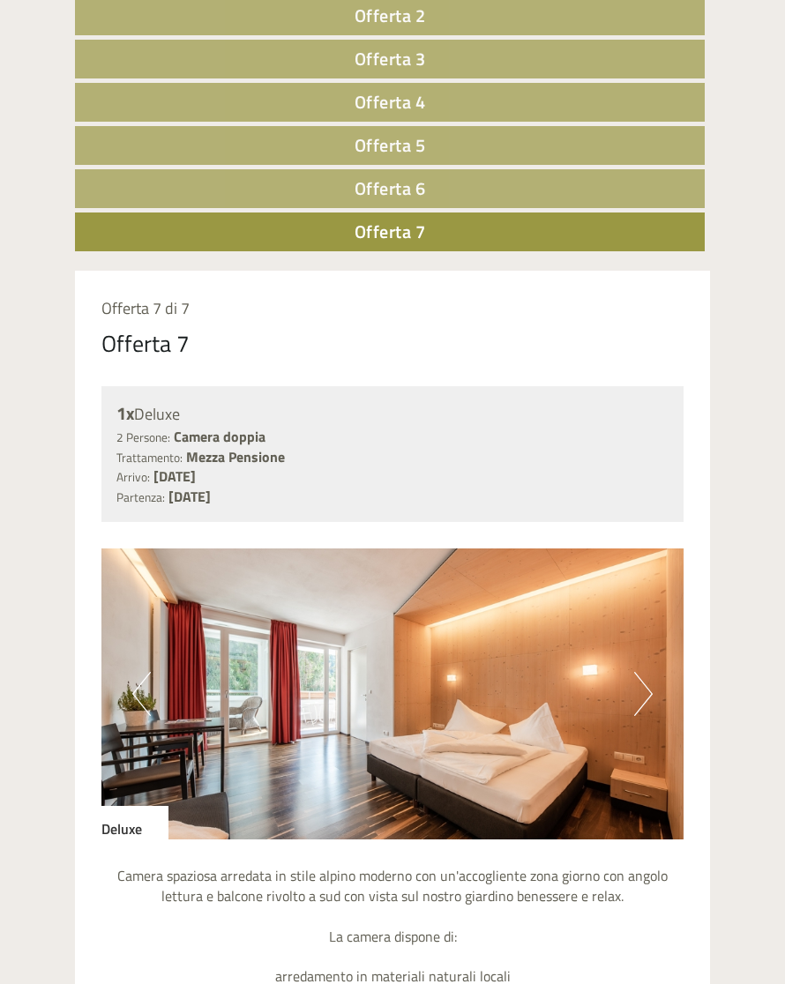
click at [413, 183] on span "Offerta 6" at bounding box center [389, 188] width 71 height 27
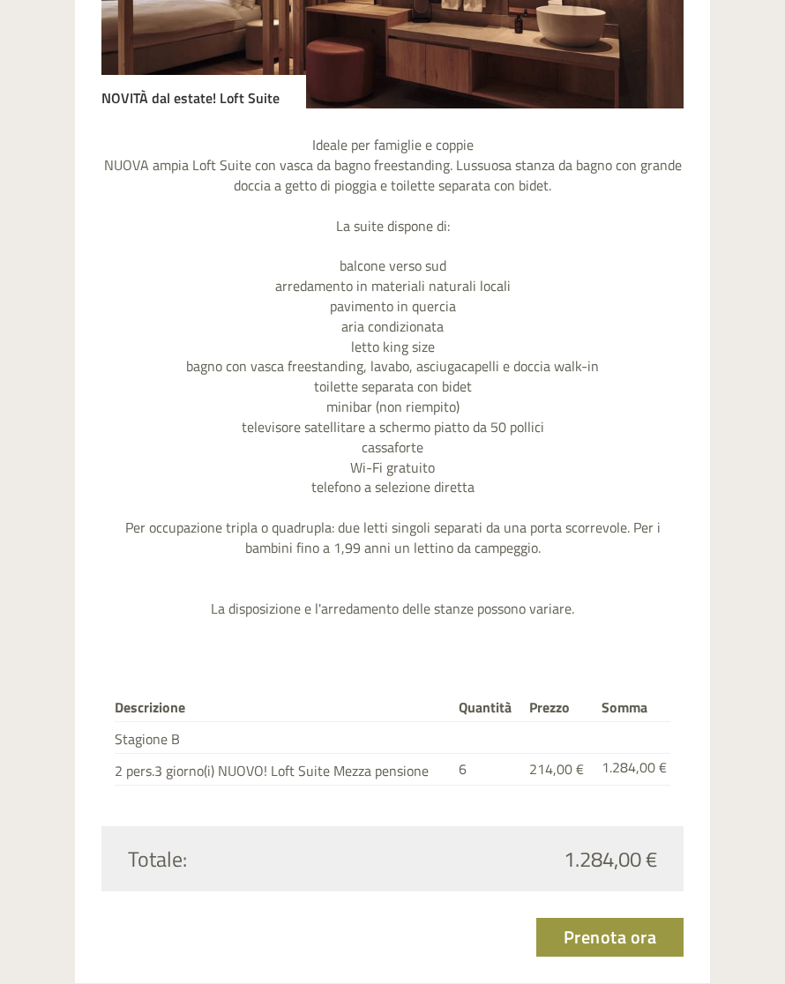
scroll to position [2038, 0]
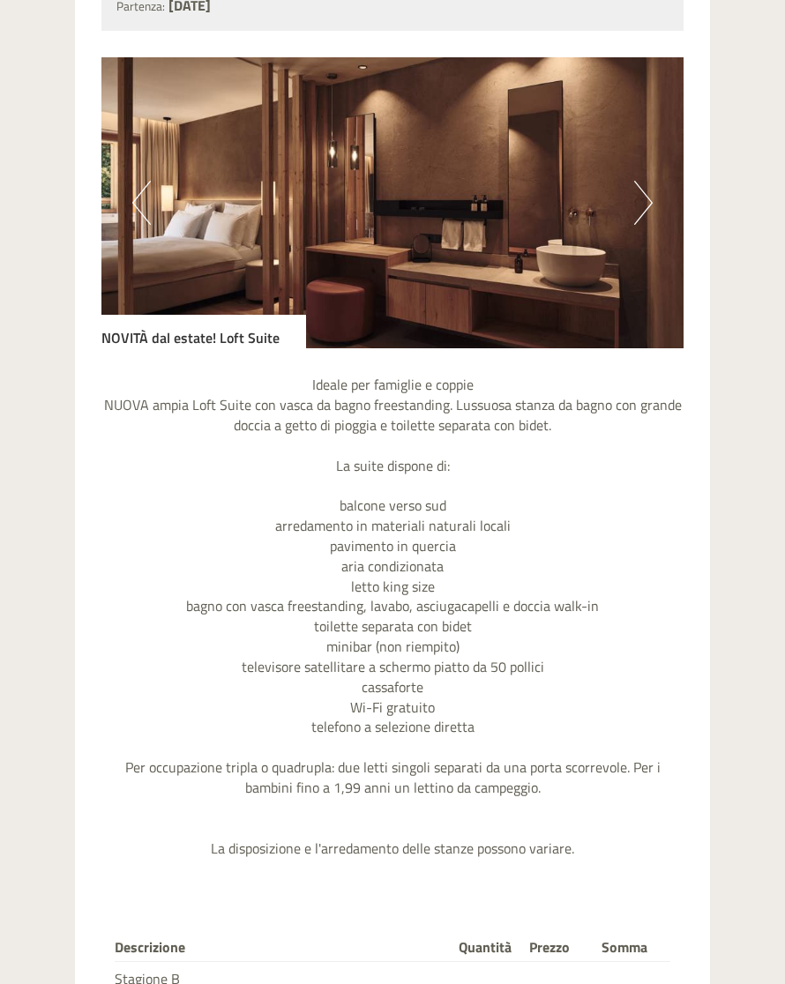
click at [651, 191] on button "Next" at bounding box center [643, 203] width 19 height 44
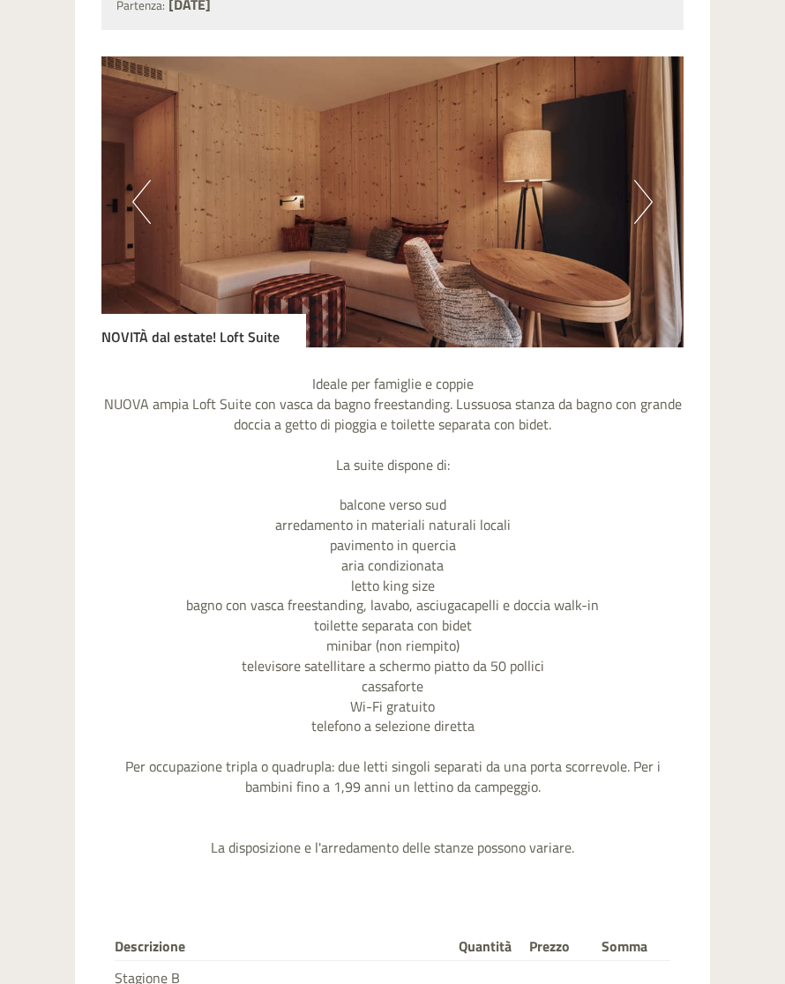
click at [645, 180] on button "Next" at bounding box center [643, 202] width 19 height 44
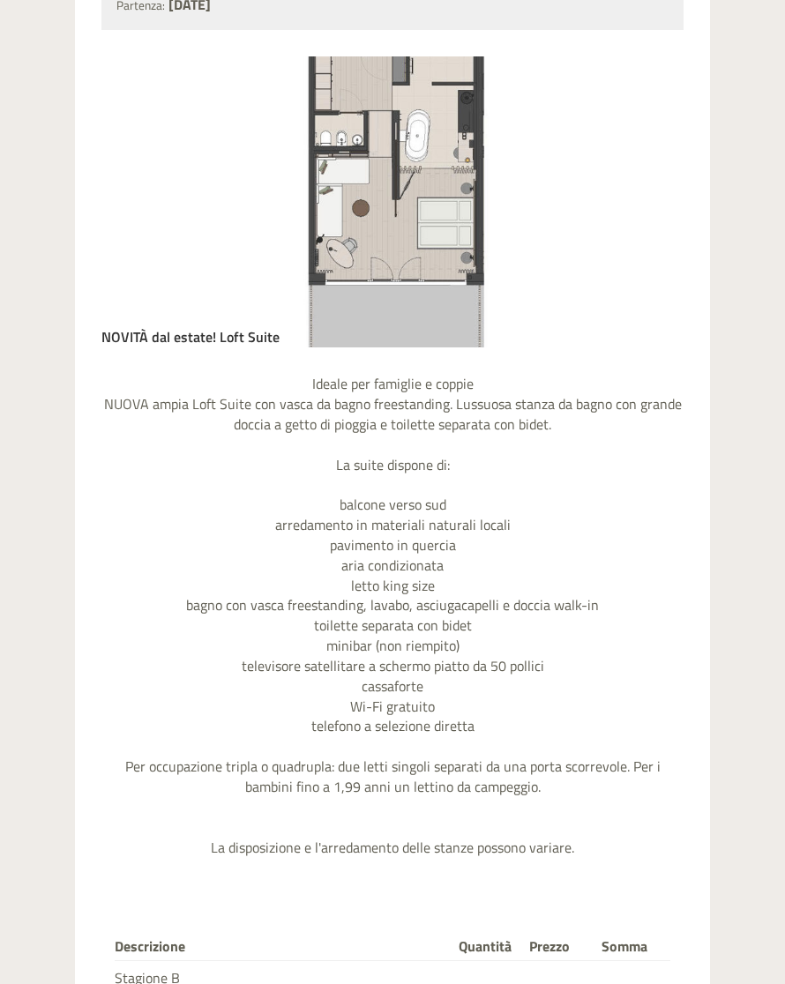
click at [659, 189] on img at bounding box center [392, 201] width 582 height 291
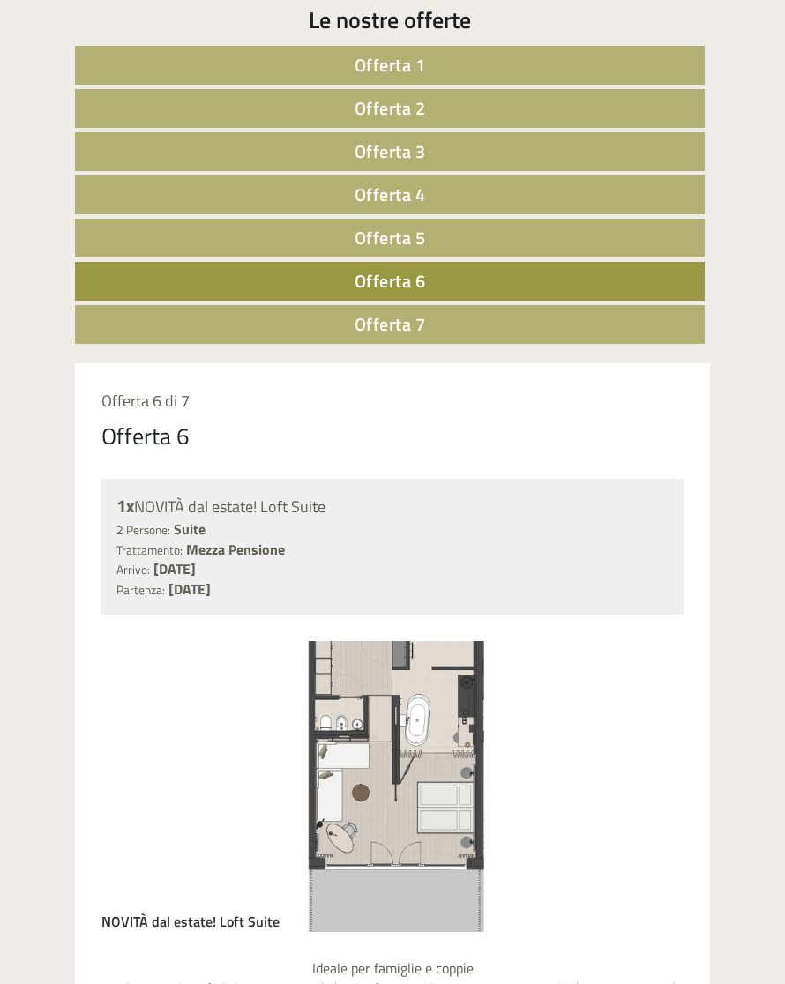
click at [431, 232] on link "Offerta 5" at bounding box center [390, 238] width 630 height 39
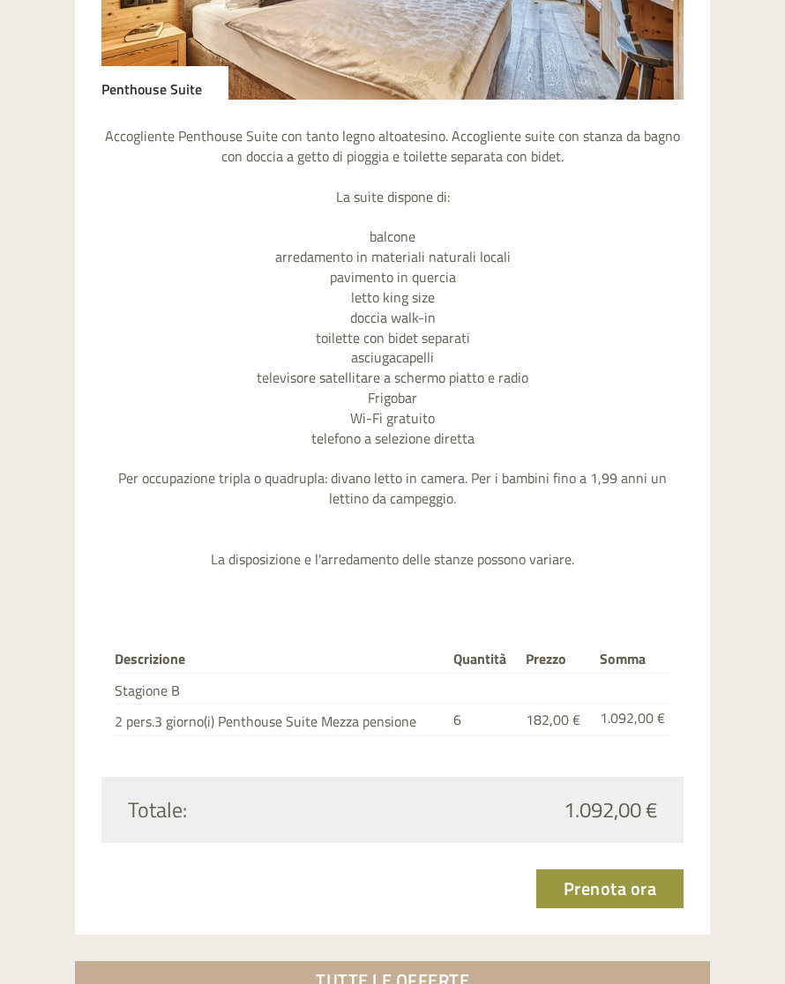
scroll to position [2046, 0]
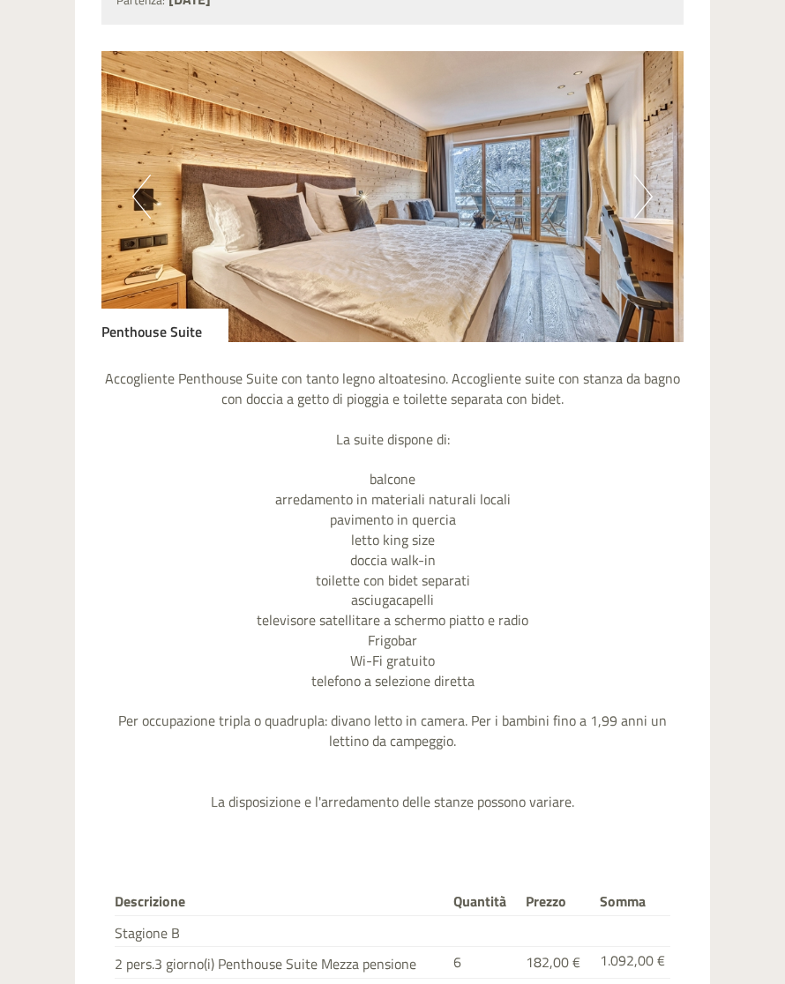
click at [647, 177] on button "Next" at bounding box center [643, 197] width 19 height 44
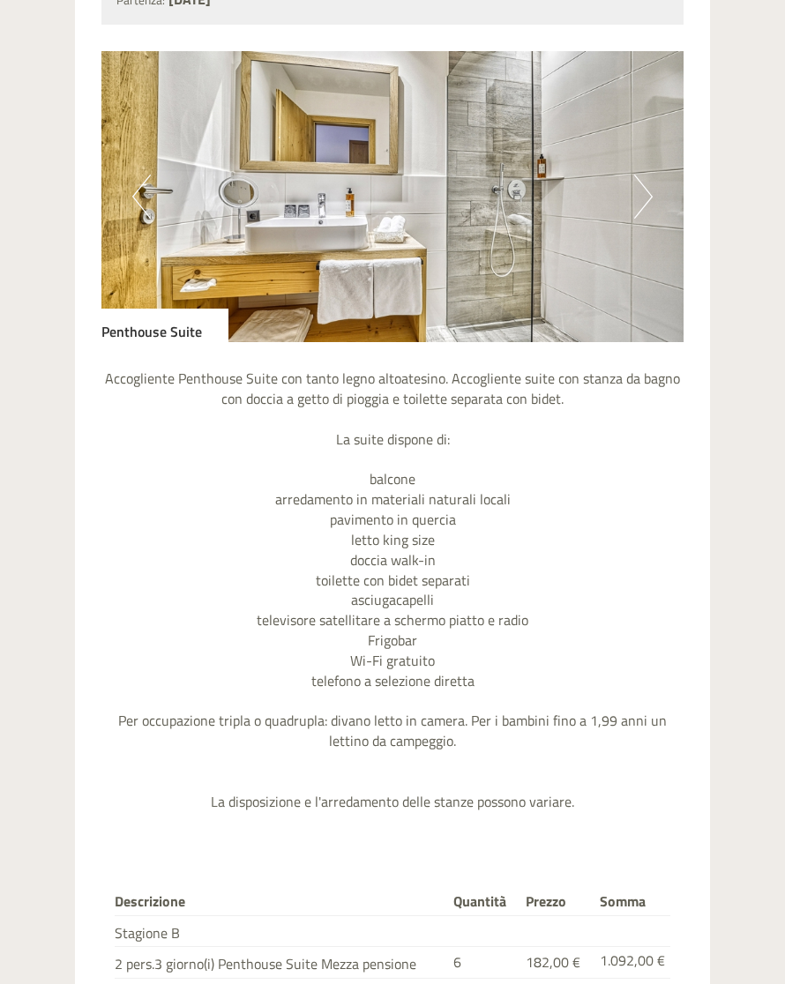
click at [650, 176] on button "Next" at bounding box center [643, 197] width 19 height 44
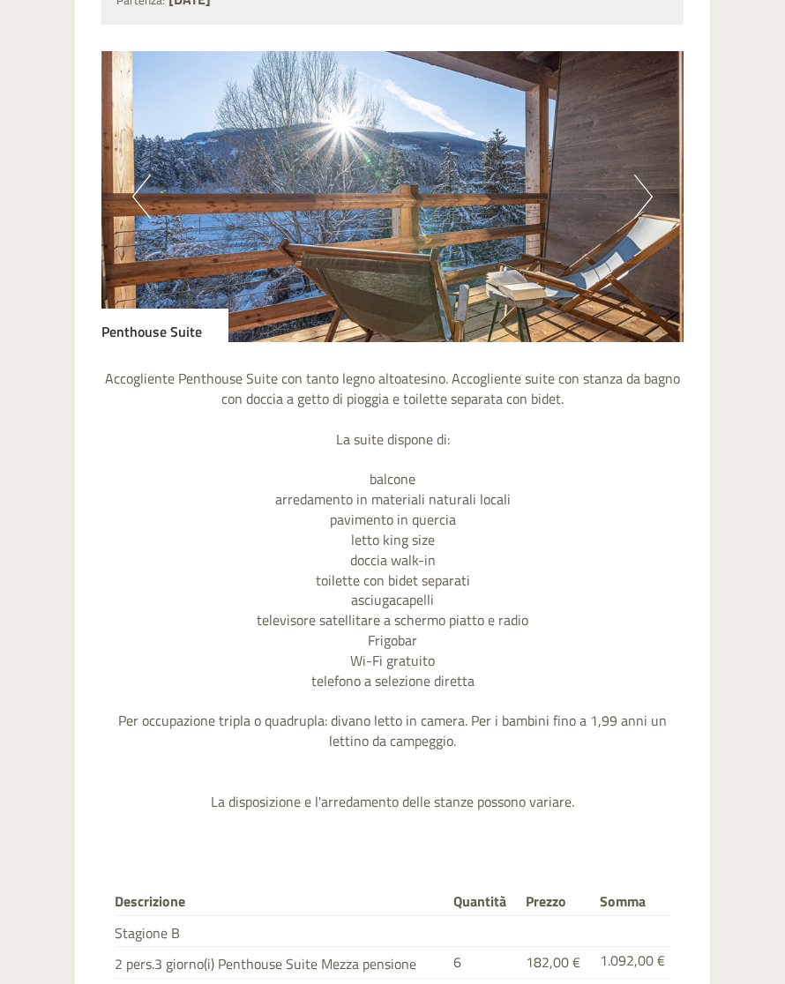
click at [647, 186] on button "Next" at bounding box center [643, 197] width 19 height 44
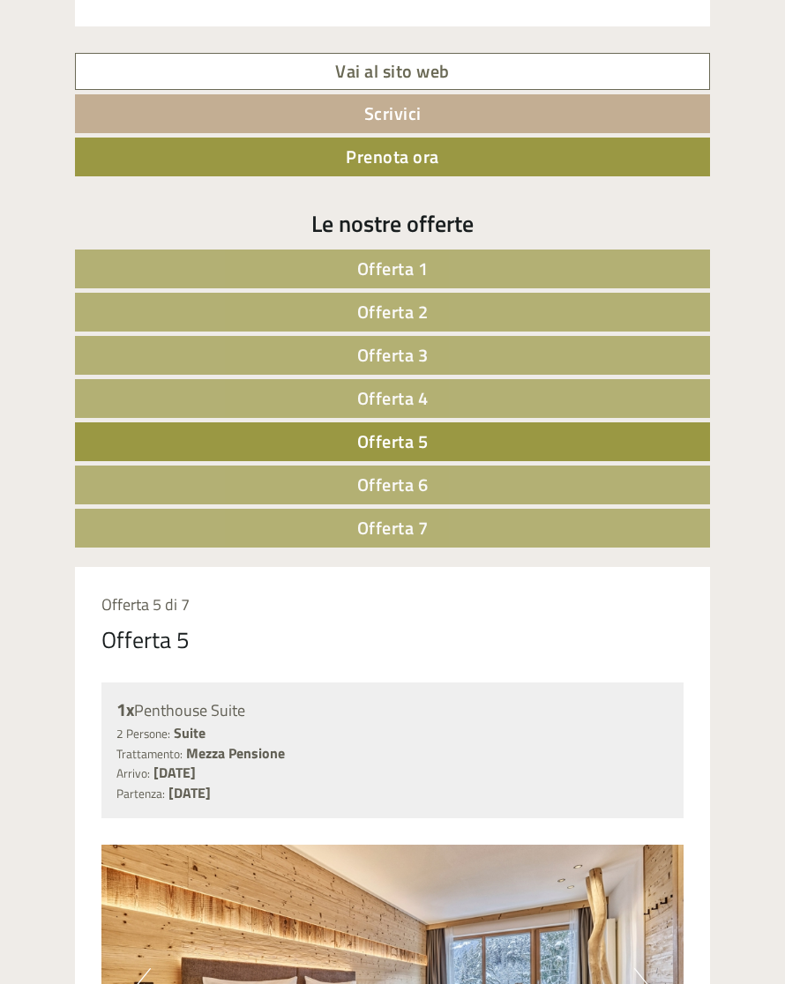
scroll to position [1007, 0]
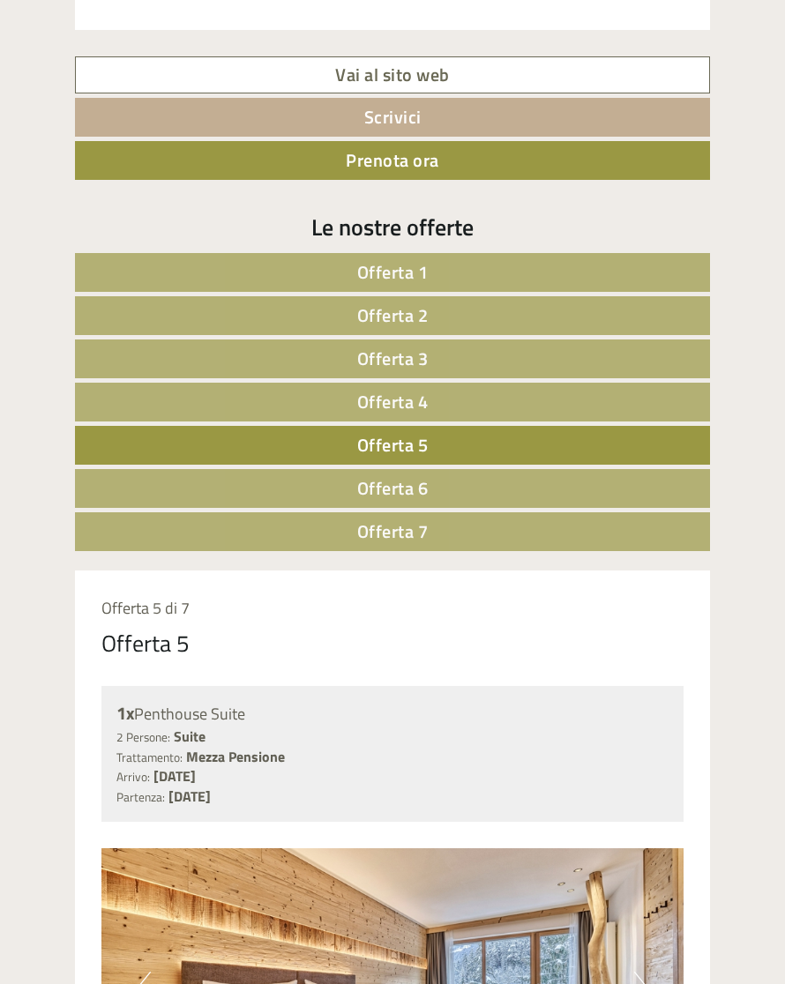
click at [437, 385] on link "Offerta 4" at bounding box center [392, 402] width 635 height 39
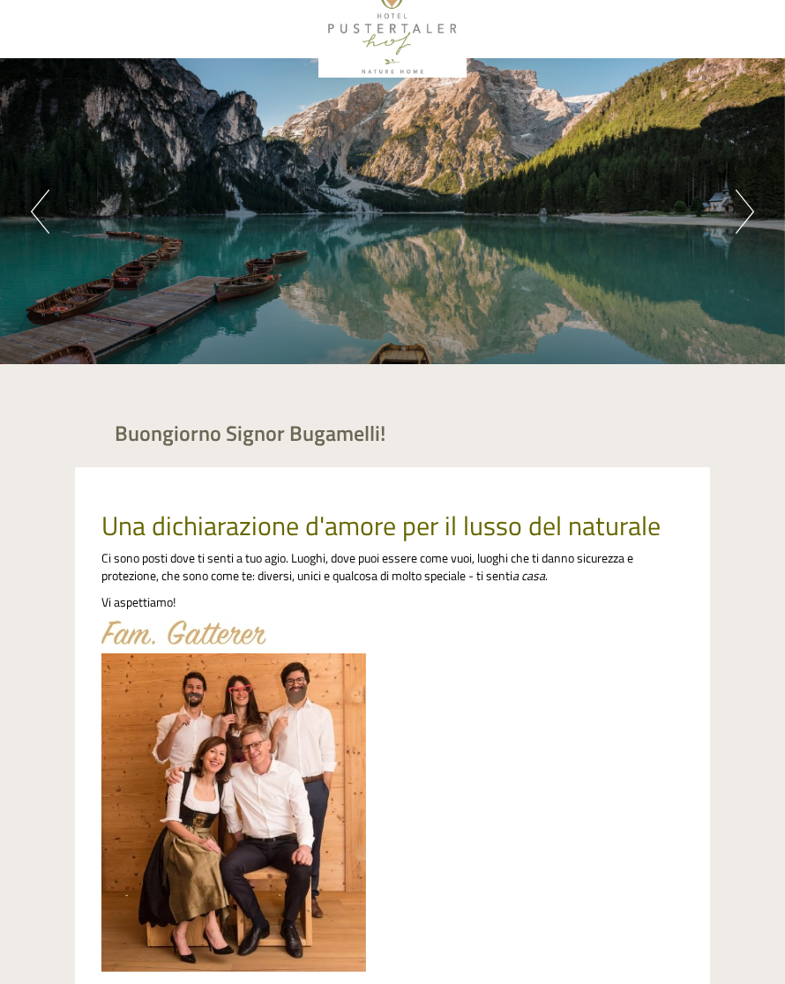
scroll to position [24, 0]
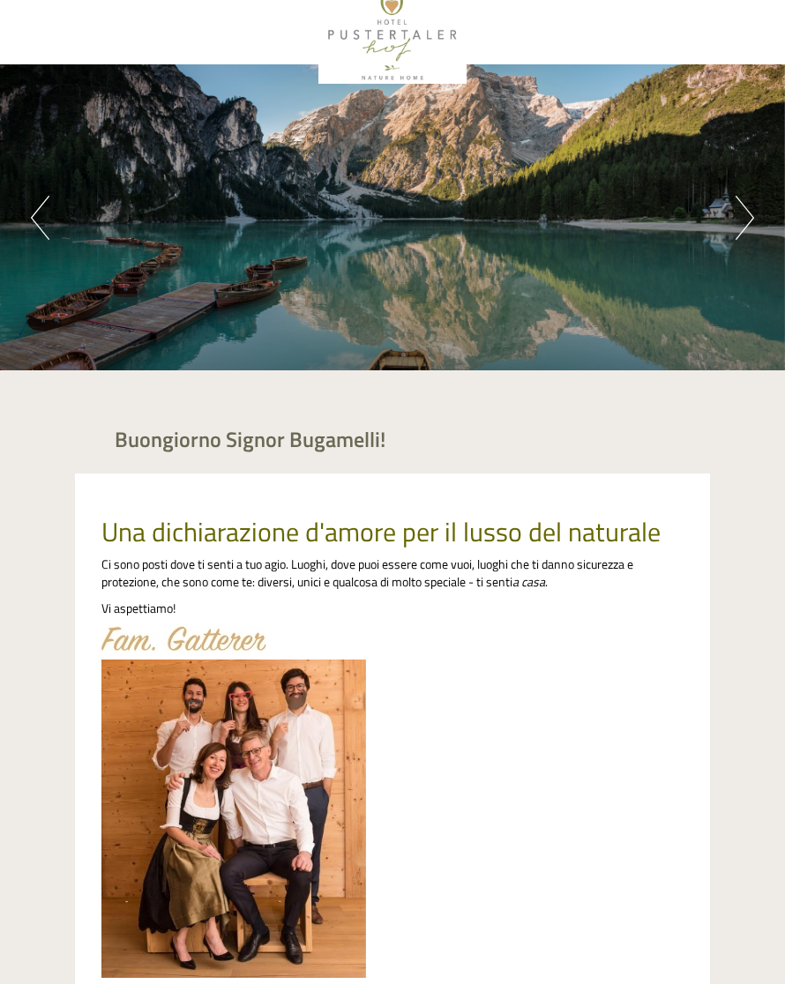
click at [748, 218] on button "Next" at bounding box center [744, 218] width 19 height 44
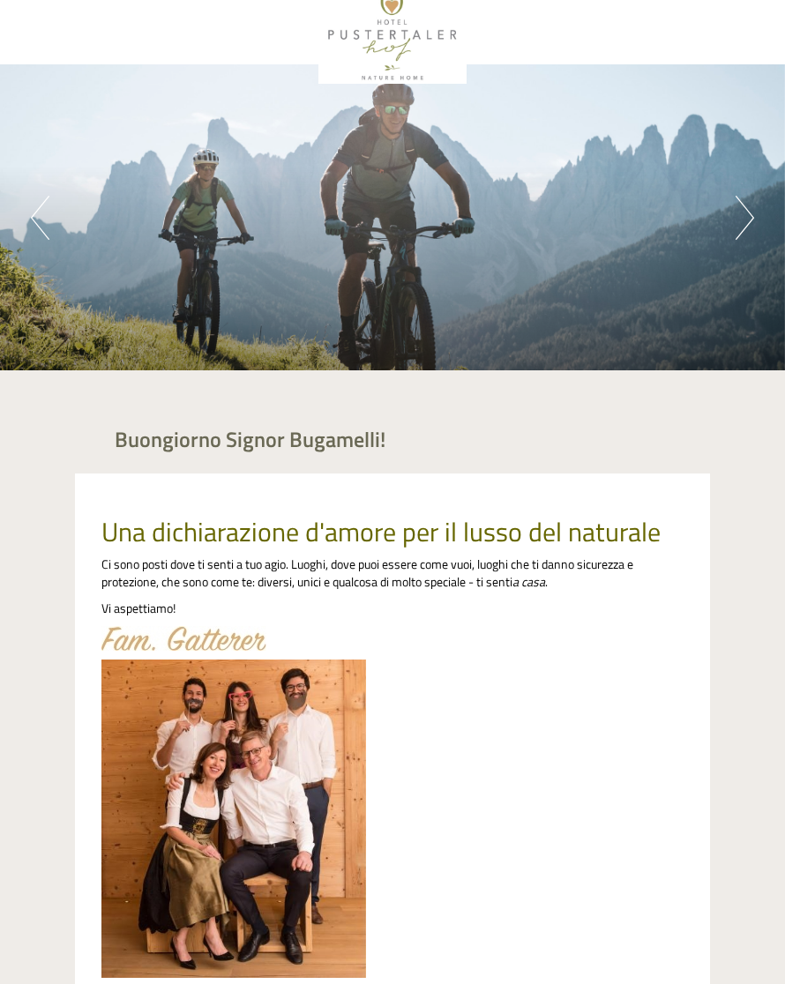
click at [737, 227] on button "Next" at bounding box center [744, 218] width 19 height 44
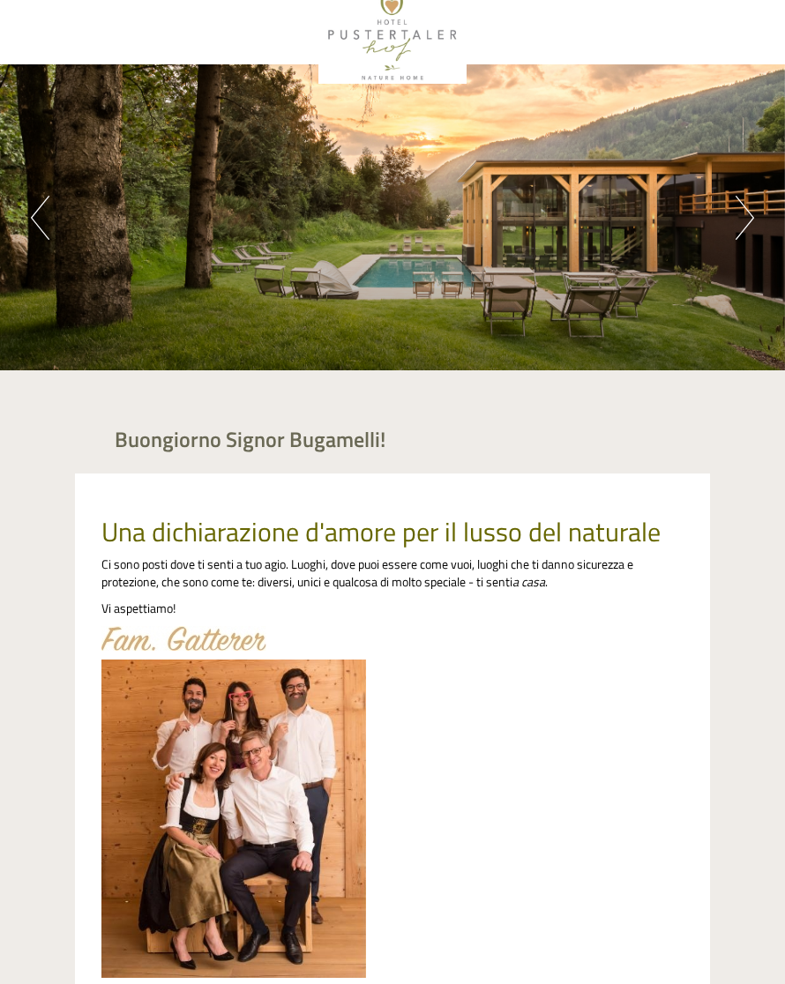
click at [741, 222] on button "Next" at bounding box center [744, 218] width 19 height 44
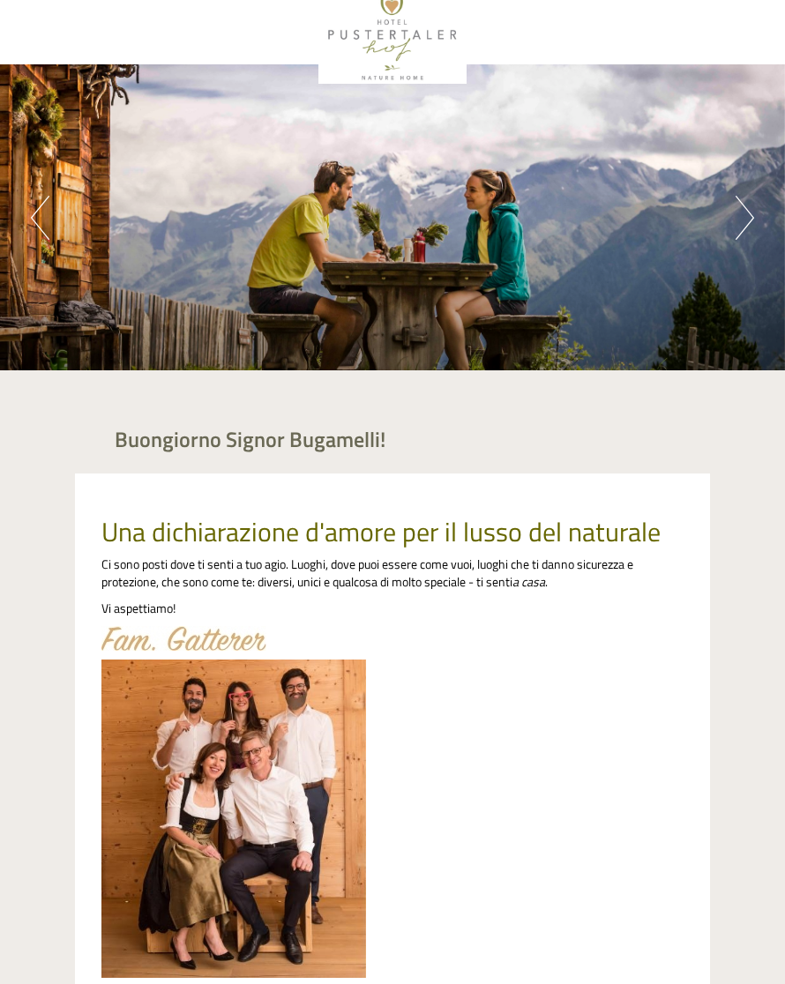
click at [741, 222] on button "Next" at bounding box center [744, 218] width 19 height 44
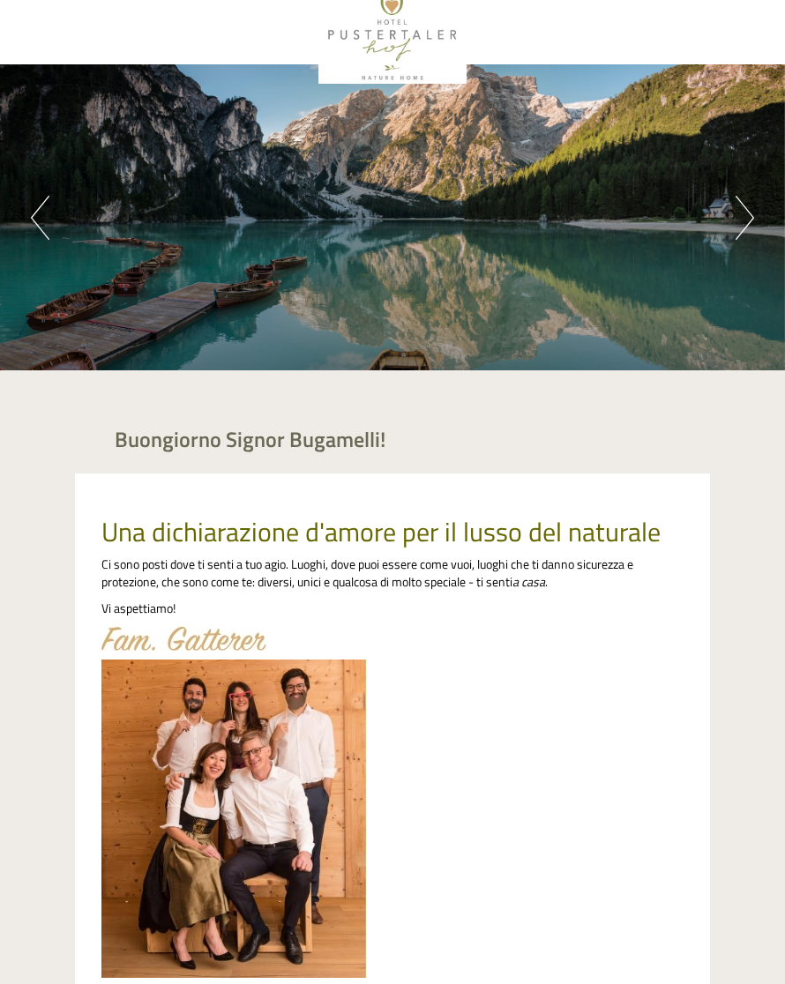
click at [735, 218] on button "Next" at bounding box center [744, 218] width 19 height 44
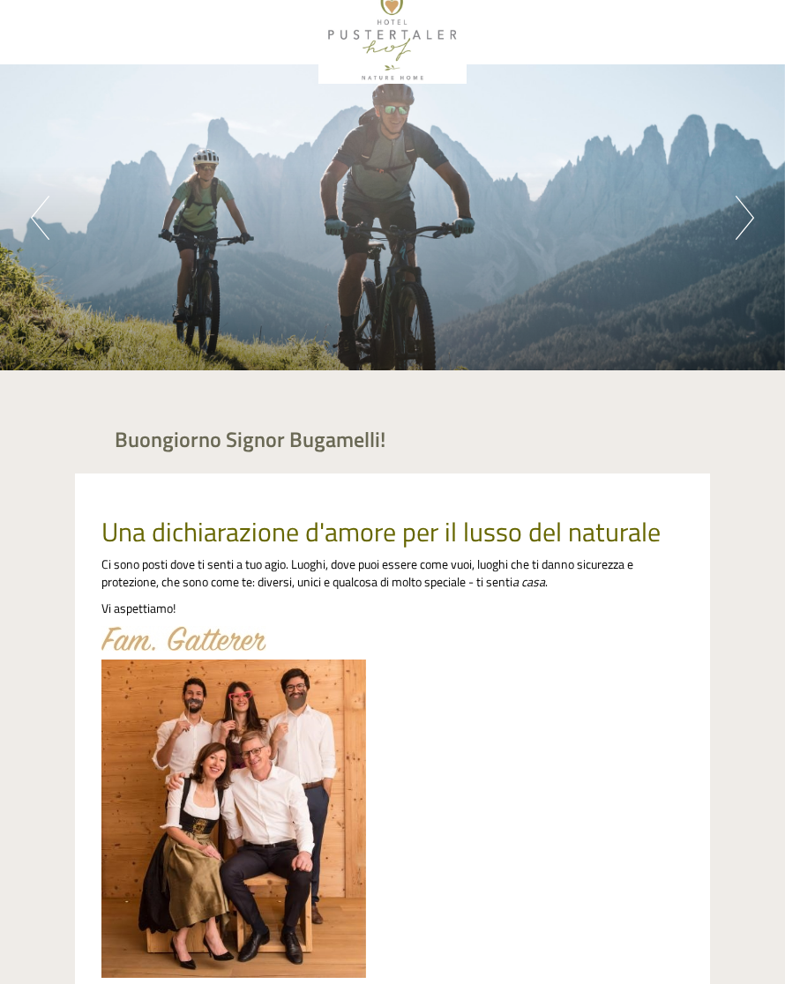
click at [737, 214] on button "Next" at bounding box center [744, 218] width 19 height 44
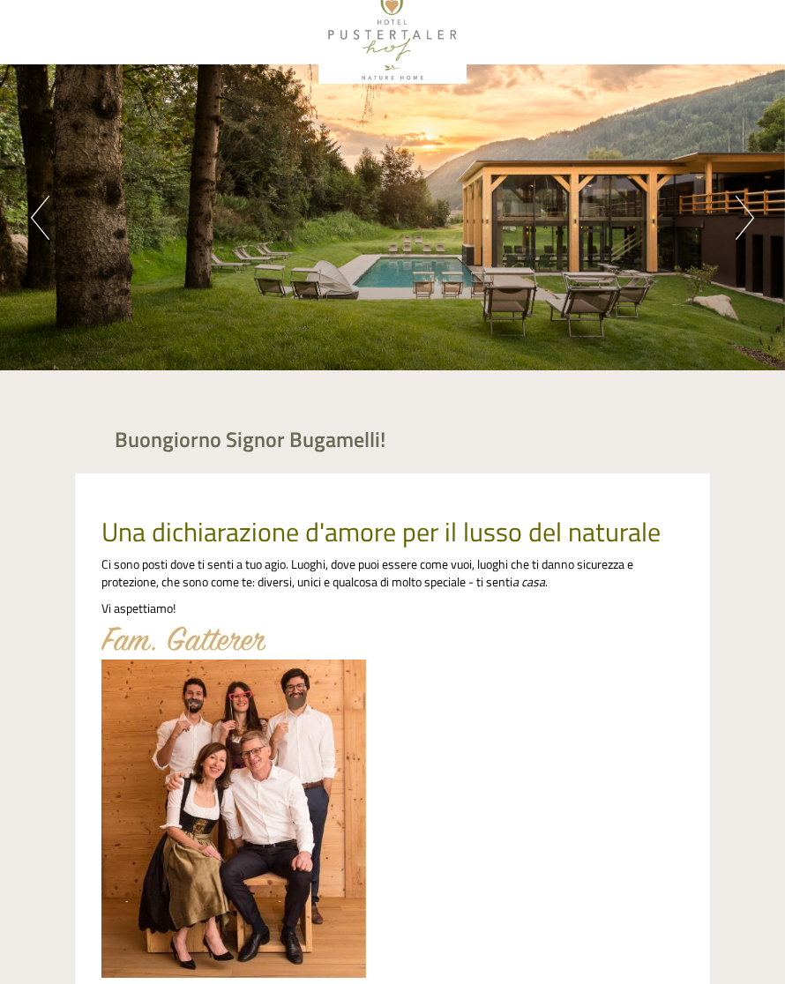
click at [744, 217] on button "Next" at bounding box center [744, 218] width 19 height 44
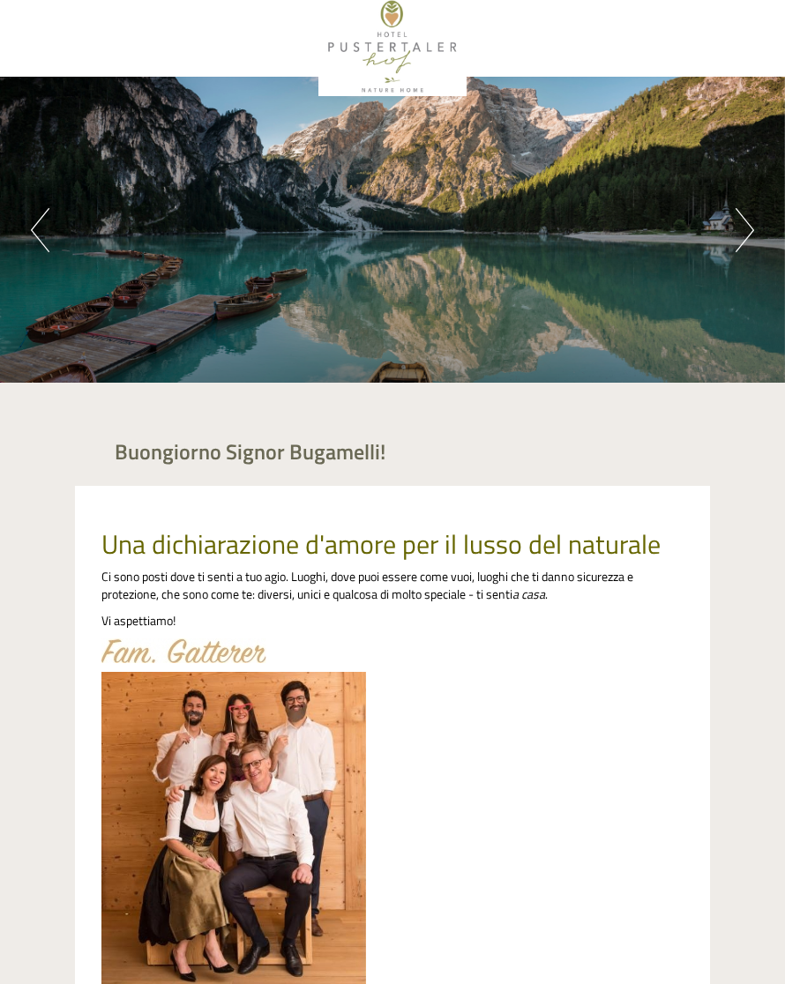
scroll to position [0, 0]
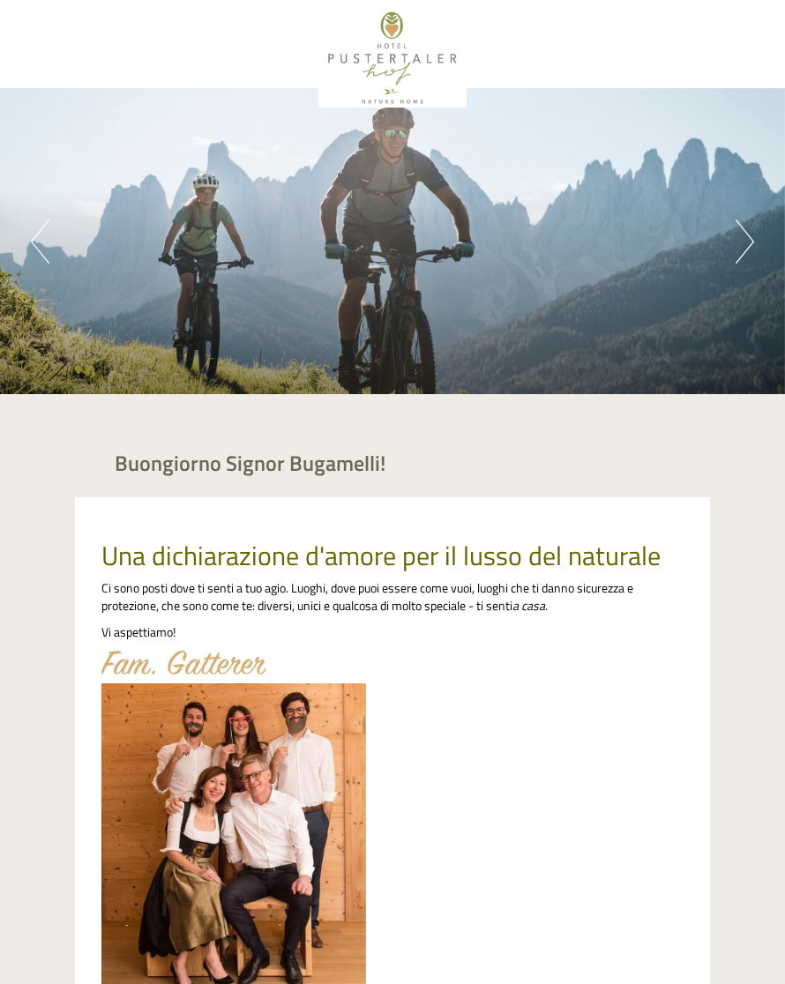
click at [407, 56] on div at bounding box center [392, 58] width 617 height 99
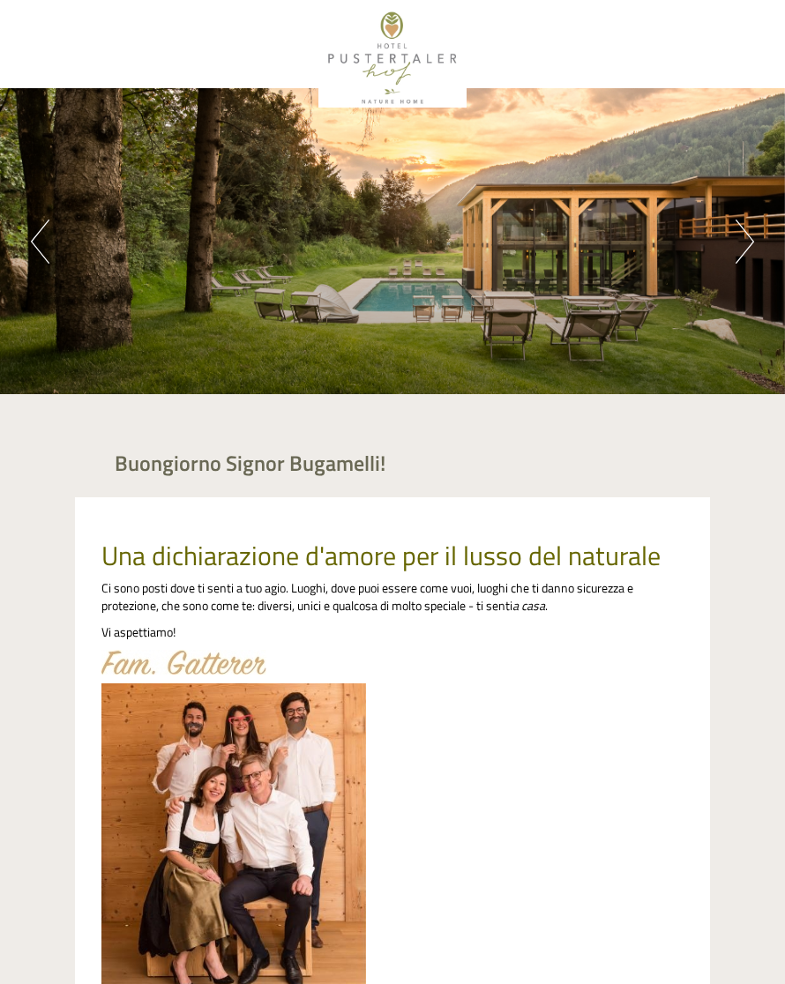
click at [753, 235] on button "Next" at bounding box center [744, 242] width 19 height 44
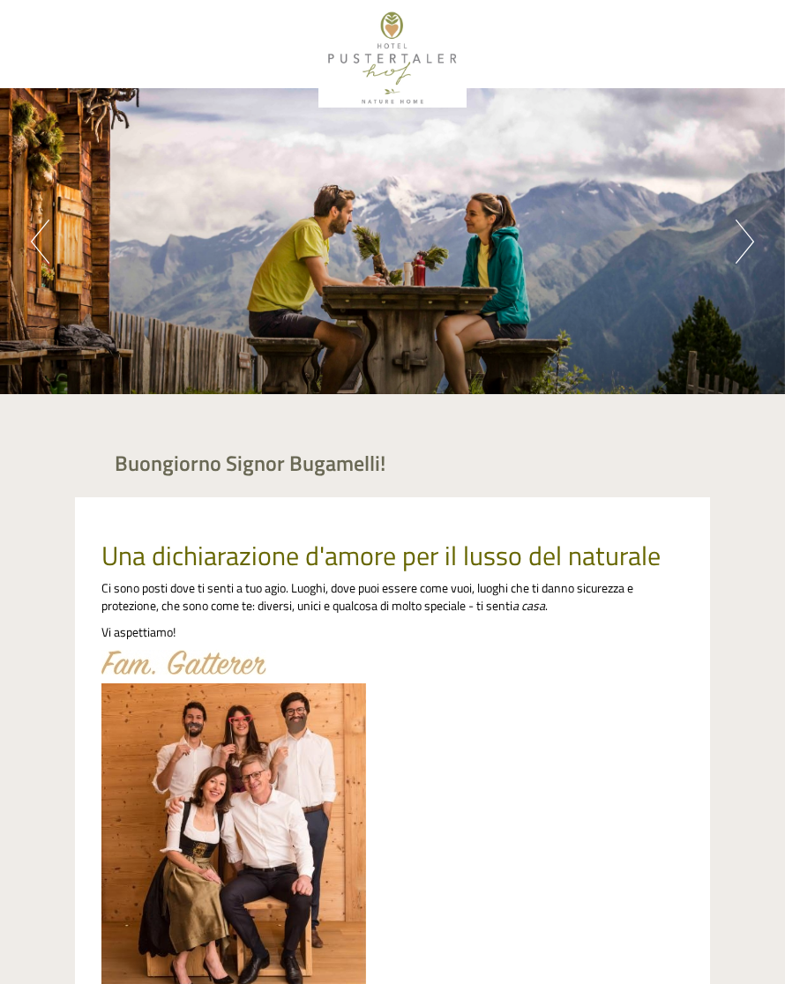
click at [752, 229] on button "Next" at bounding box center [744, 242] width 19 height 44
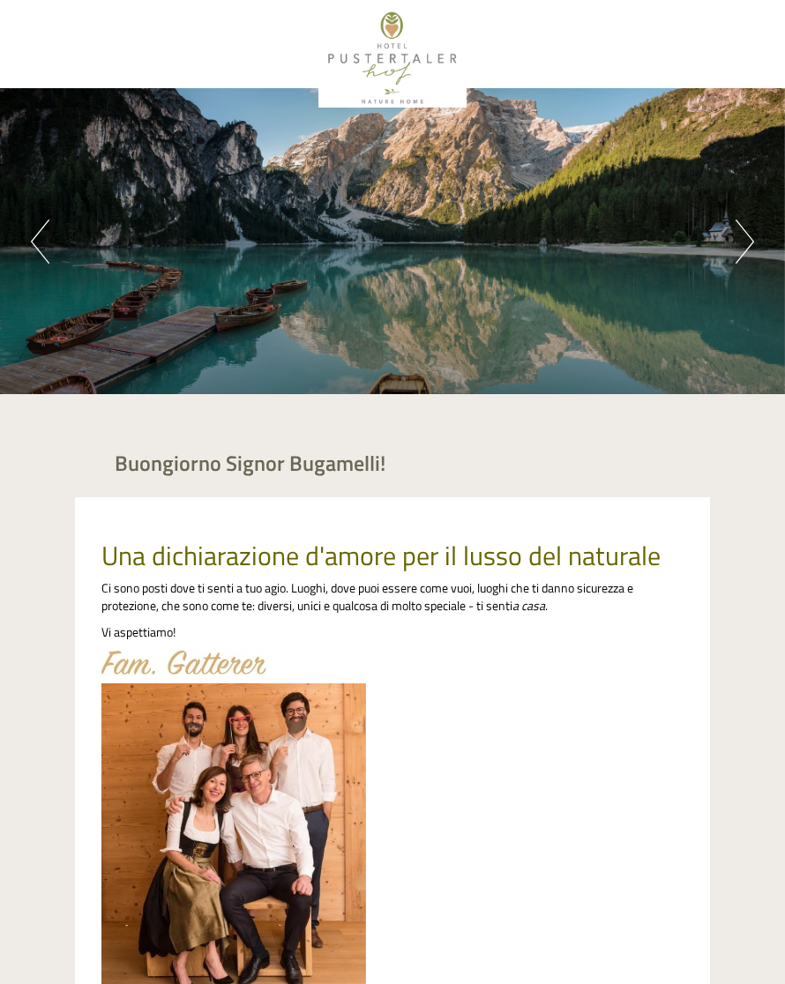
click at [746, 249] on button "Next" at bounding box center [744, 242] width 19 height 44
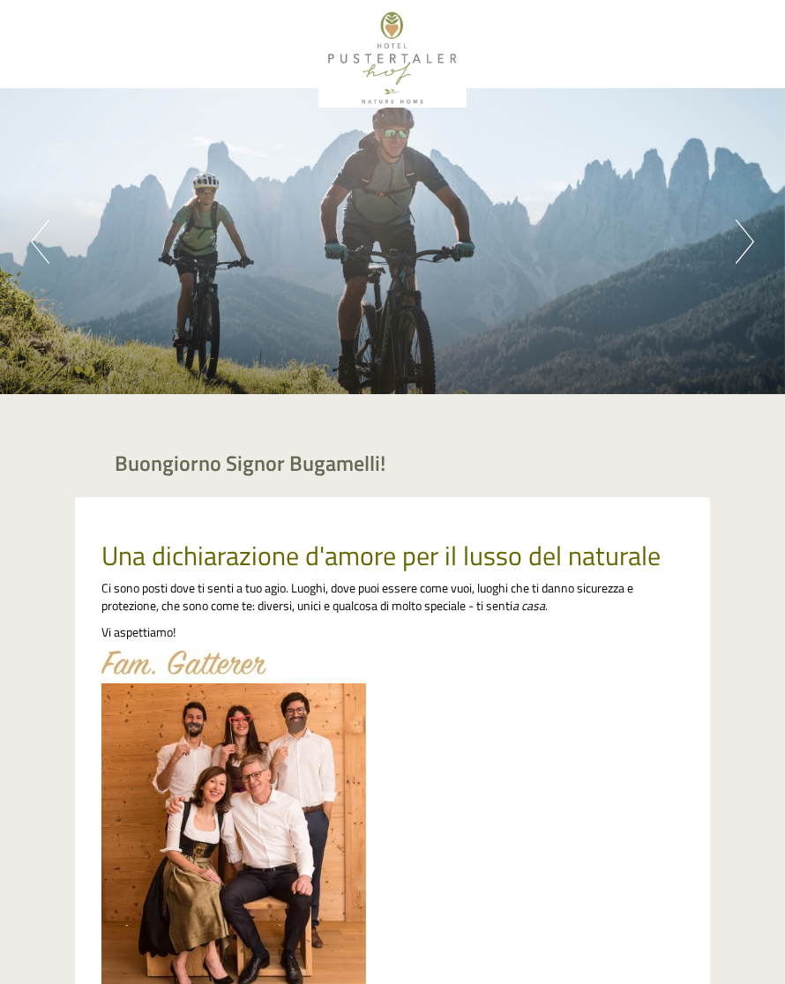
click at [725, 248] on div "Previous Next 1 2 3 4" at bounding box center [392, 241] width 785 height 306
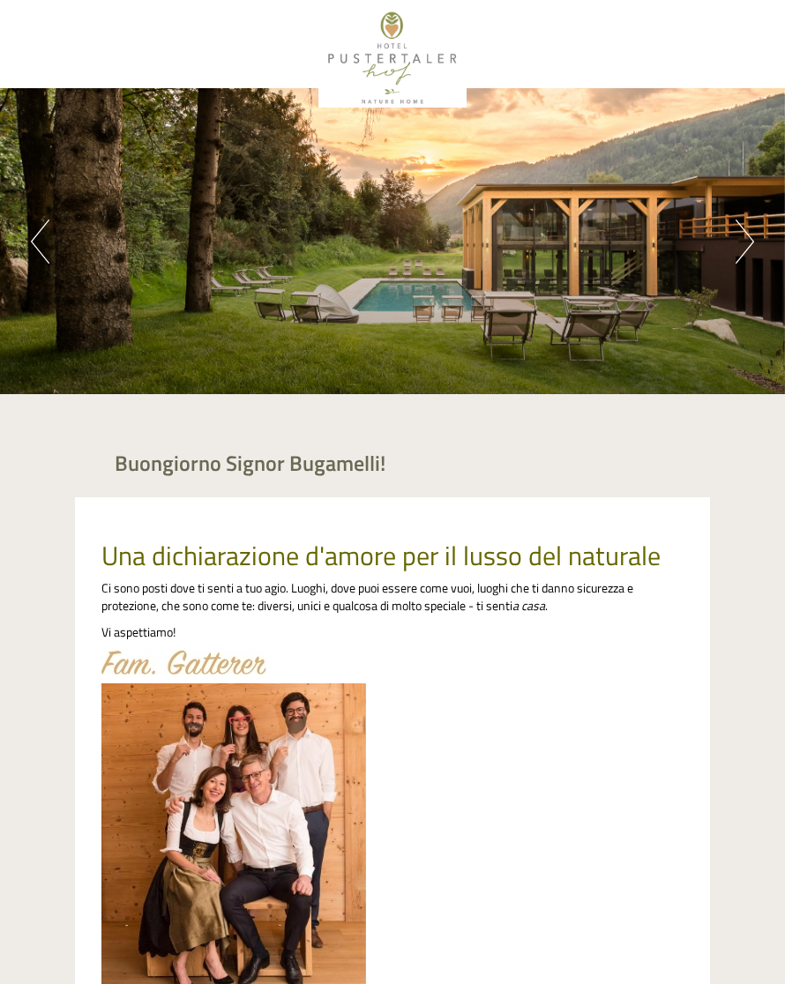
scroll to position [1065, 0]
click at [741, 257] on button "Next" at bounding box center [744, 242] width 19 height 44
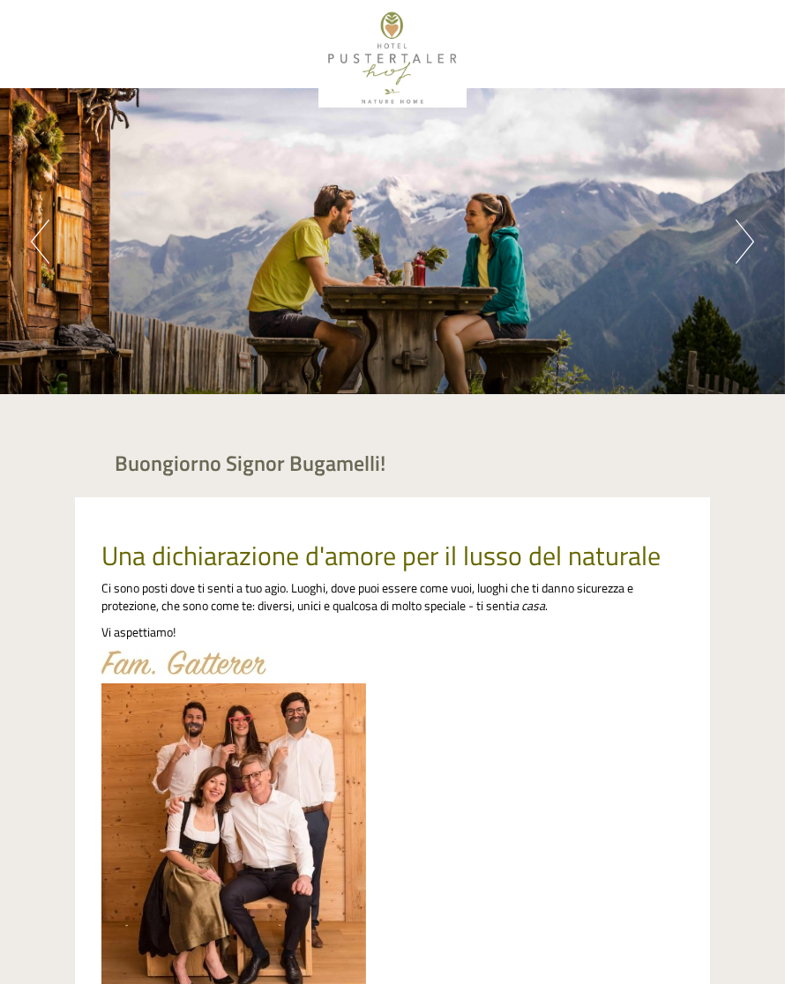
click at [737, 249] on button "Next" at bounding box center [744, 242] width 19 height 44
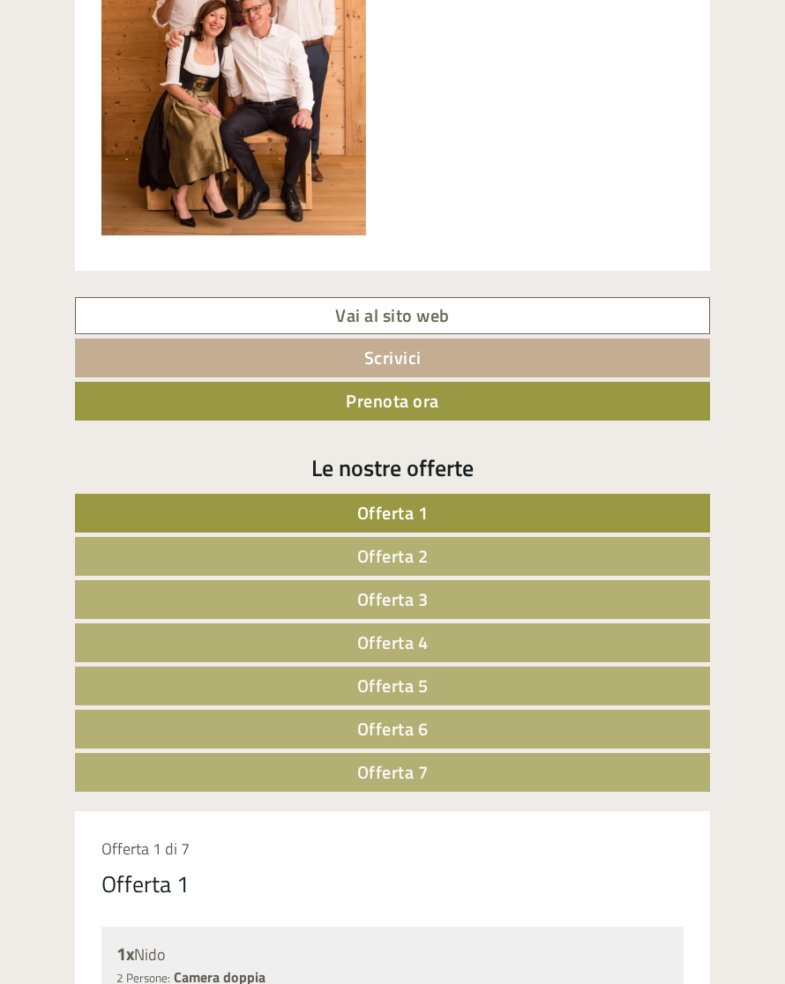
scroll to position [766, 0]
click at [443, 302] on link "Vai al sito web" at bounding box center [392, 316] width 635 height 38
